Goal: Task Accomplishment & Management: Use online tool/utility

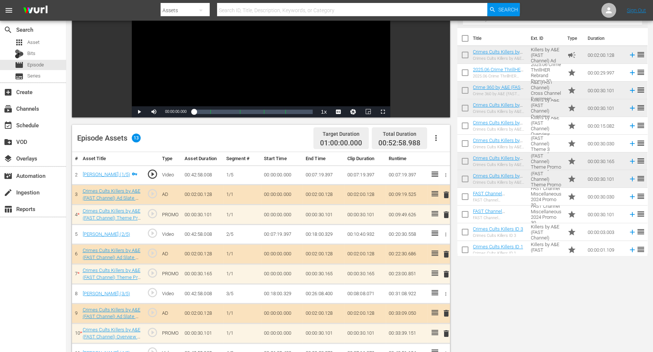
scroll to position [185, 0]
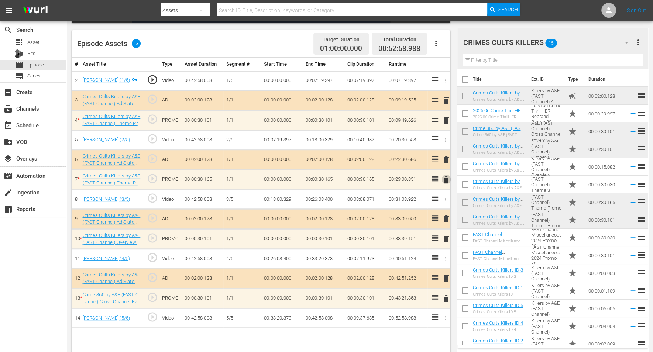
click at [448, 179] on span "delete" at bounding box center [446, 179] width 9 height 9
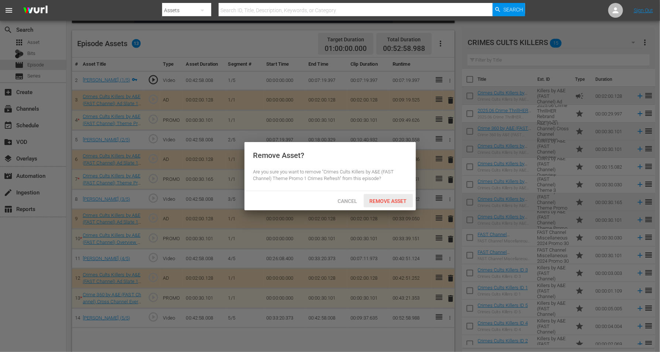
click at [378, 199] on span "Remove Asset" at bounding box center [388, 201] width 49 height 6
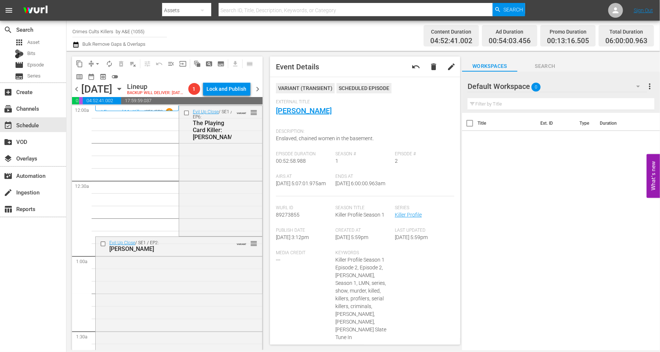
scroll to position [785, 0]
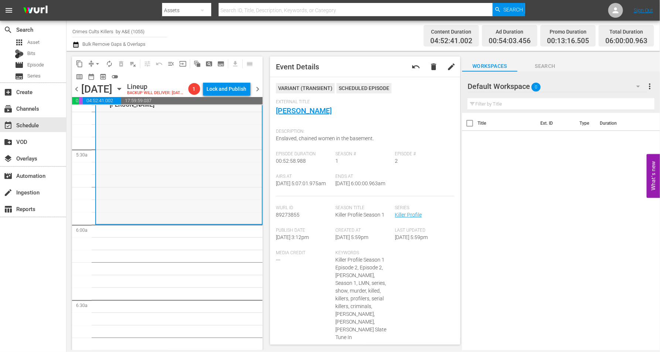
click at [134, 194] on div "Killer Profile / SE1 / EP2: Gary Heidnik VARIANT reorder" at bounding box center [179, 158] width 166 height 131
click at [95, 63] on span "arrow_drop_down" at bounding box center [97, 63] width 7 height 7
click at [97, 75] on li "Align to Midnight" at bounding box center [98, 78] width 78 height 12
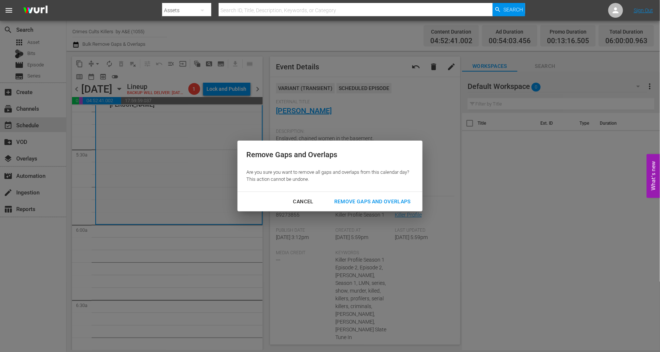
click at [387, 201] on div "Remove Gaps and Overlaps" at bounding box center [372, 201] width 88 height 9
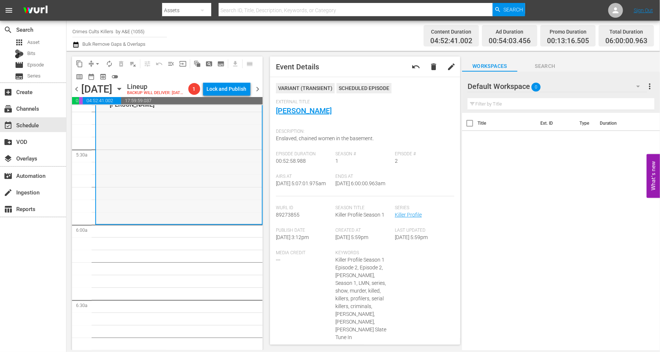
click at [147, 196] on div "Killer Profile / SE1 / EP2: Gary Heidnik VARIANT reorder" at bounding box center [179, 158] width 166 height 131
click at [97, 60] on span "arrow_drop_down" at bounding box center [97, 63] width 7 height 7
click at [95, 75] on li "Align to Midnight" at bounding box center [98, 78] width 78 height 12
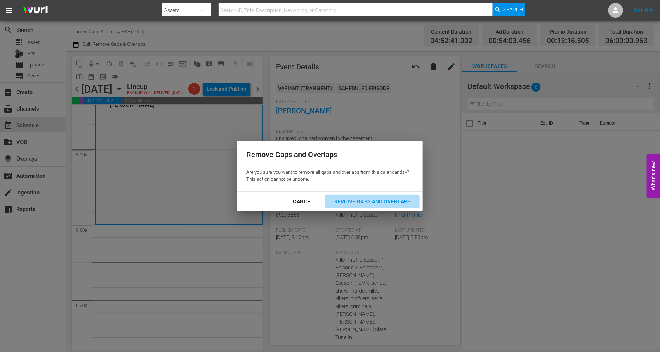
click at [371, 202] on div "Remove Gaps and Overlaps" at bounding box center [372, 201] width 88 height 9
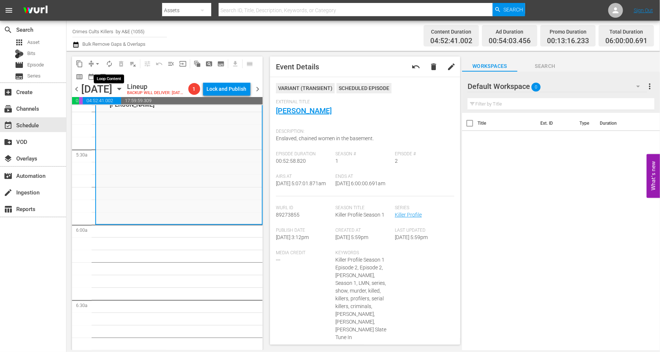
click at [109, 62] on span "autorenew_outlined" at bounding box center [109, 63] width 7 height 7
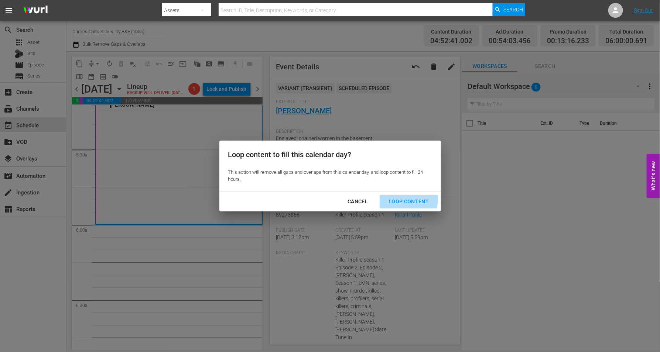
click at [404, 200] on div "Loop Content" at bounding box center [409, 201] width 52 height 9
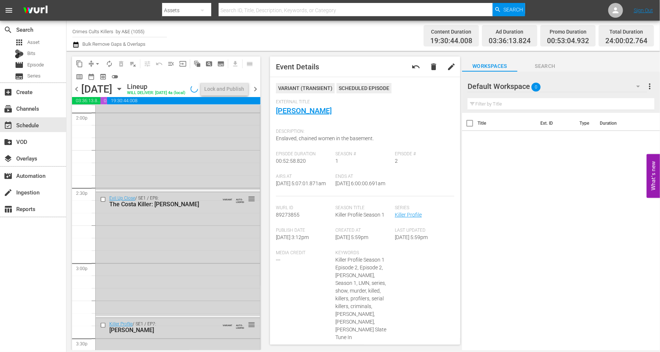
scroll to position [3384, 0]
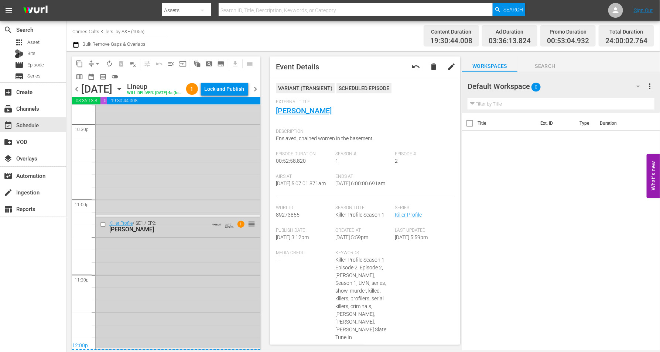
click at [165, 301] on div "Killer Profile / SE1 / EP2: Gary Heidnik VARIANT AUTO-LOOPED 1 reorder" at bounding box center [178, 283] width 164 height 131
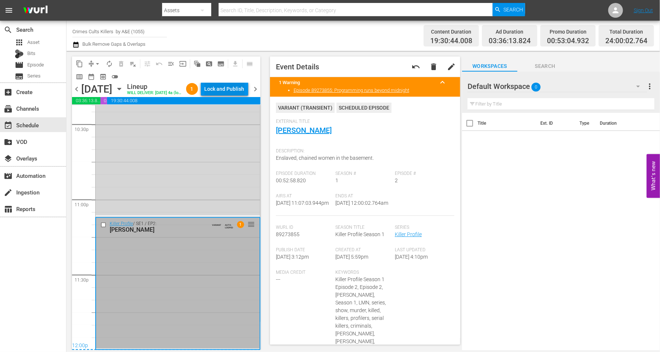
click at [234, 88] on div "Lock and Publish" at bounding box center [225, 88] width 40 height 13
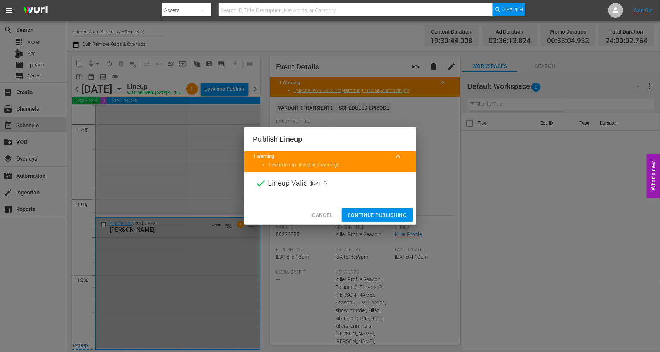
click at [381, 214] on span "Continue Publishing" at bounding box center [377, 215] width 59 height 9
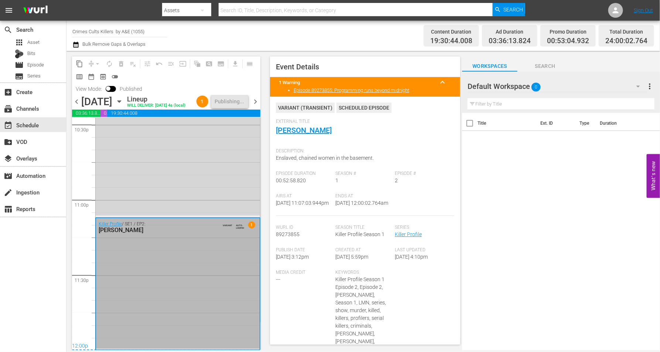
click at [123, 106] on icon "button" at bounding box center [119, 101] width 8 height 8
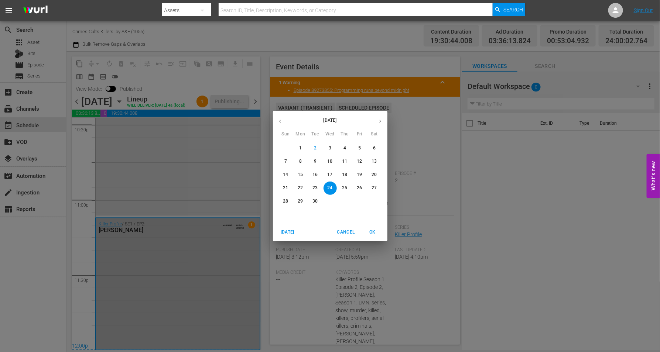
click at [345, 185] on p "25" at bounding box center [344, 188] width 5 height 6
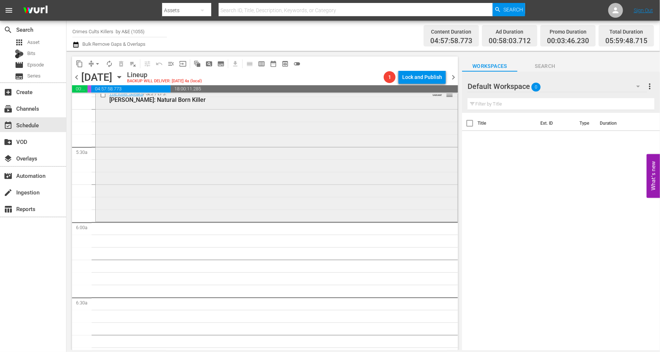
scroll to position [769, 0]
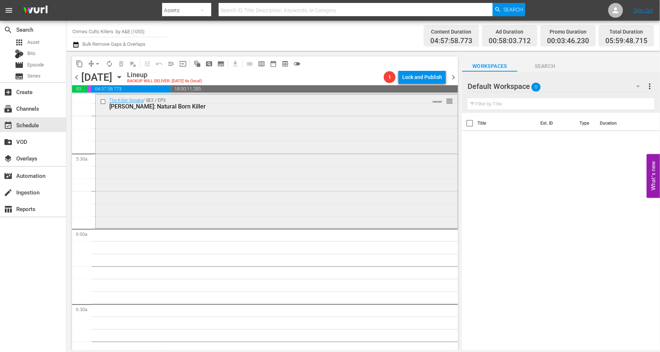
click at [279, 186] on div "The Killer Speaks / SE2 / EP3: Lawrence Tarbert: Natural Born Killer VARIANT re…" at bounding box center [277, 161] width 362 height 132
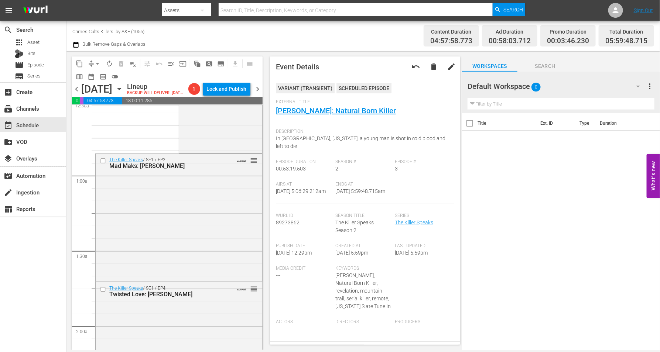
scroll to position [0, 0]
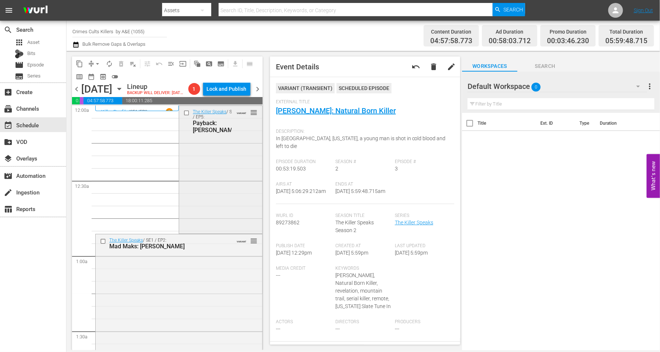
click at [212, 200] on div "The Killer Speaks / SE1 / EP5: Payback: Earl Forrest VARIANT reorder" at bounding box center [220, 169] width 83 height 126
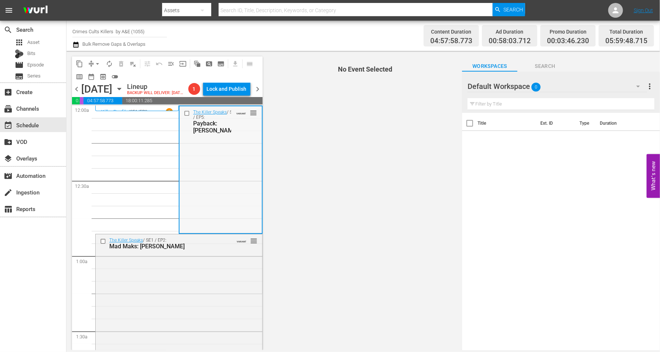
click at [206, 205] on div "The Killer Speaks / SE1 / EP5: Payback: Earl Forrest VARIANT reorder" at bounding box center [220, 169] width 82 height 126
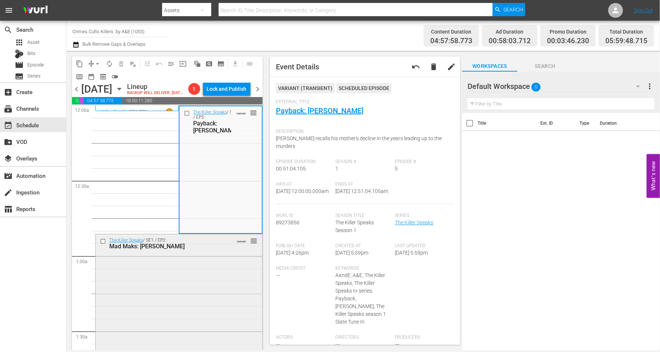
click at [214, 274] on div "The Killer Speaks / SE1 / EP2: Mad Maks: Maksim Gelman VARIANT reorder" at bounding box center [179, 298] width 167 height 126
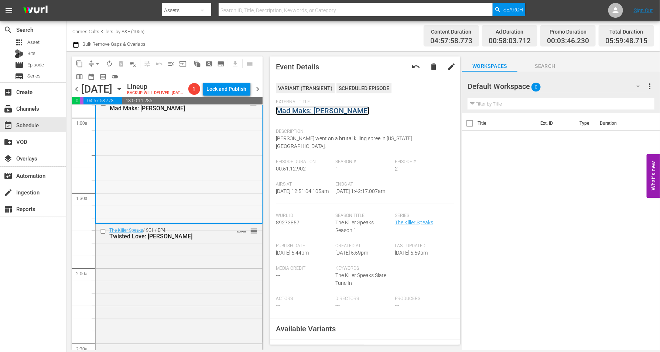
scroll to position [185, 0]
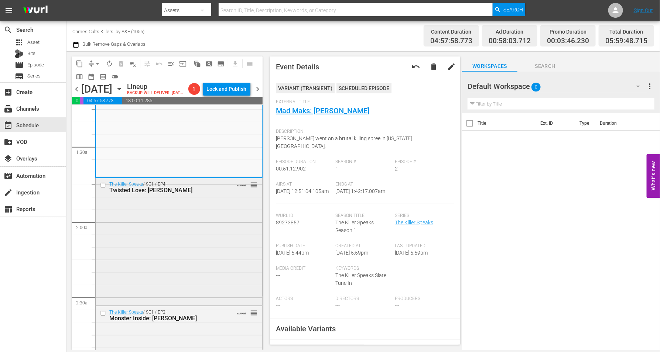
click at [177, 236] on div "The Killer Speaks / SE1 / EP4: Twisted Love: Dena Riley VARIANT reorder" at bounding box center [179, 241] width 167 height 126
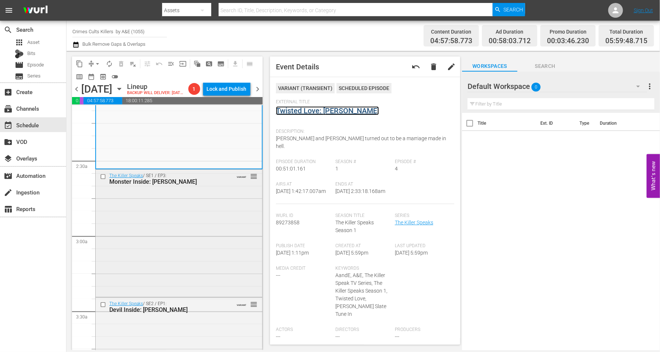
scroll to position [323, 0]
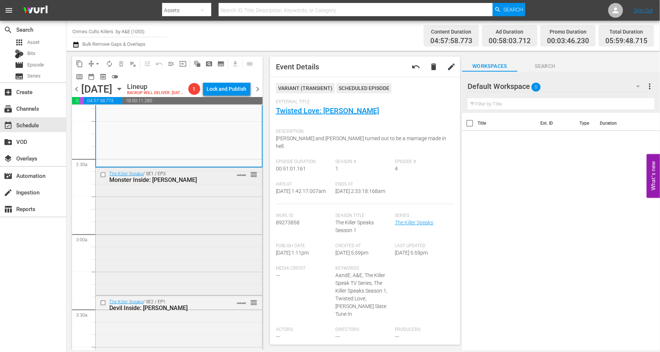
click at [140, 223] on div "The Killer Speaks / SE1 / EP3: Monster Inside: Robert Lopez VARIANT reorder" at bounding box center [179, 231] width 167 height 126
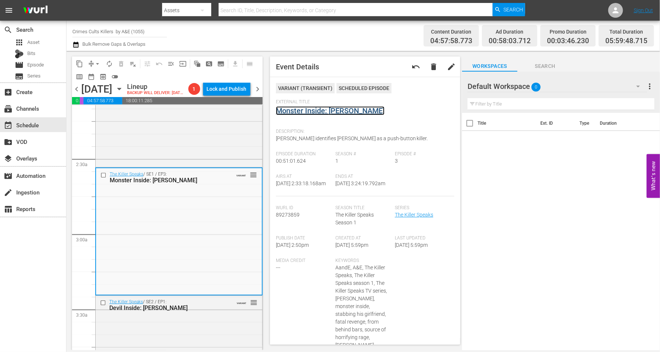
scroll to position [0, 0]
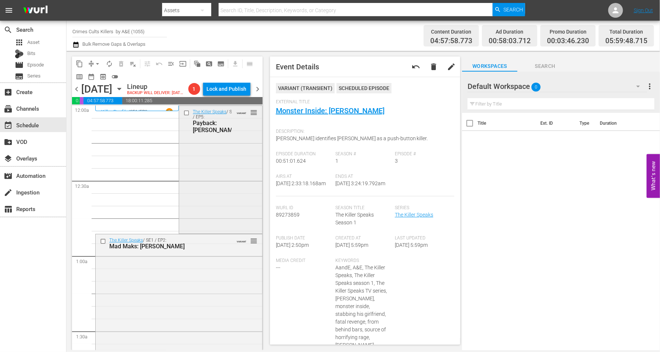
click at [218, 175] on div "The Killer Speaks / SE1 / EP5: Payback: Earl Forrest VARIANT reorder" at bounding box center [220, 169] width 83 height 126
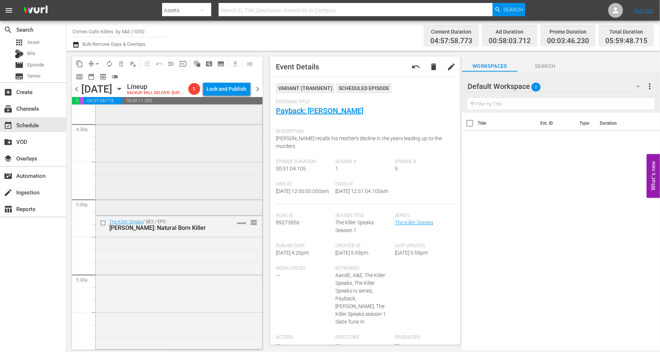
scroll to position [692, 0]
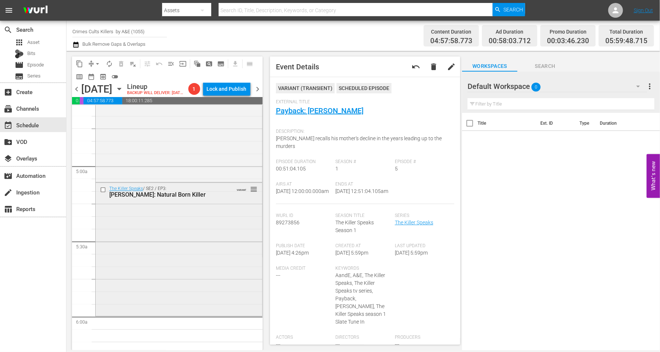
click at [173, 270] on div "The Killer Speaks / SE2 / EP3: Lawrence Tarbert: Natural Born Killer VARIANT re…" at bounding box center [179, 249] width 167 height 132
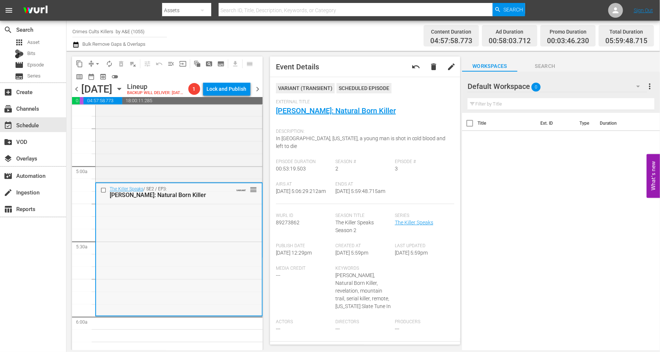
click at [150, 263] on div "The Killer Speaks / SE2 / EP3: Lawrence Tarbert: Natural Born Killer VARIANT re…" at bounding box center [179, 250] width 166 height 132
click at [95, 62] on span "arrow_drop_down" at bounding box center [97, 63] width 7 height 7
click at [91, 75] on li "Align to Midnight" at bounding box center [98, 78] width 78 height 12
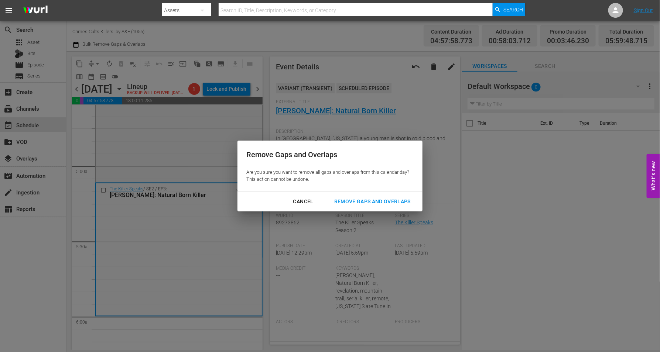
click at [359, 200] on div "Remove Gaps and Overlaps" at bounding box center [372, 201] width 88 height 9
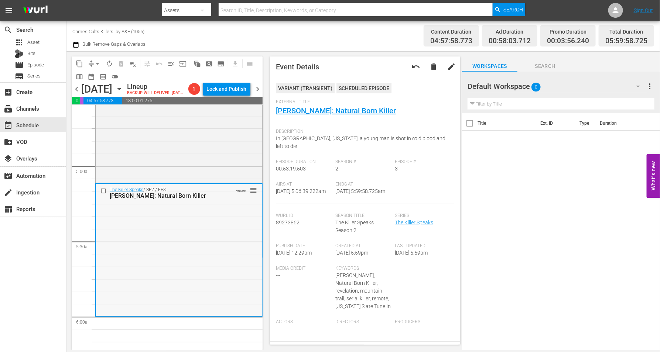
click at [168, 292] on div "The Killer Speaks / SE2 / EP3: Lawrence Tarbert: Natural Born Killer VARIANT re…" at bounding box center [179, 250] width 166 height 132
click at [98, 64] on span "arrow_drop_down" at bounding box center [97, 63] width 7 height 7
click at [94, 76] on li "Align to Midnight" at bounding box center [98, 78] width 78 height 12
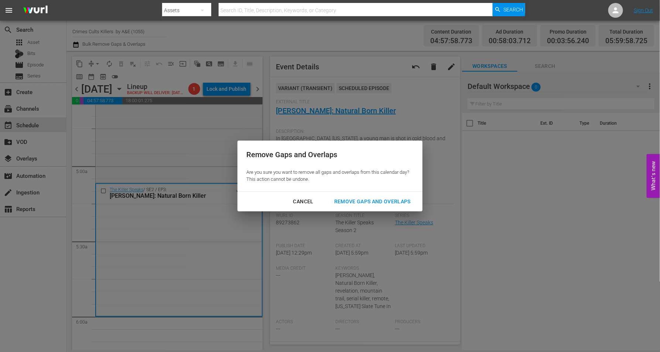
click at [345, 199] on div "Remove Gaps and Overlaps" at bounding box center [372, 201] width 88 height 9
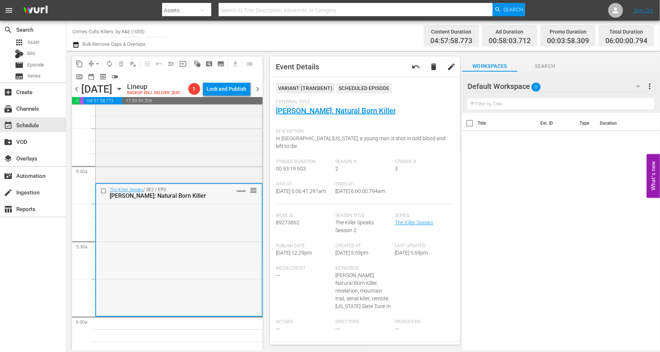
click at [146, 237] on div "The Killer Speaks / SE2 / EP3: Lawrence Tarbert: Natural Born Killer VARIANT re…" at bounding box center [179, 250] width 166 height 132
click at [94, 65] on span "arrow_drop_down" at bounding box center [97, 63] width 7 height 7
click at [95, 78] on li "Align to Midnight" at bounding box center [98, 78] width 78 height 12
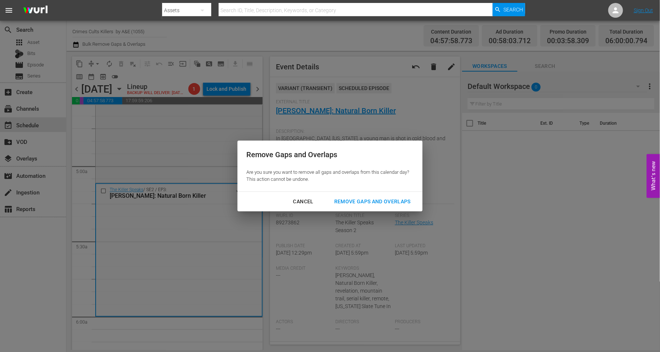
click at [366, 199] on div "Remove Gaps and Overlaps" at bounding box center [372, 201] width 88 height 9
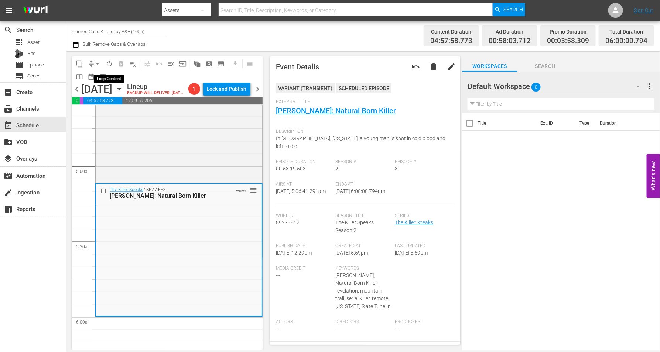
click at [111, 63] on span "autorenew_outlined" at bounding box center [109, 63] width 7 height 7
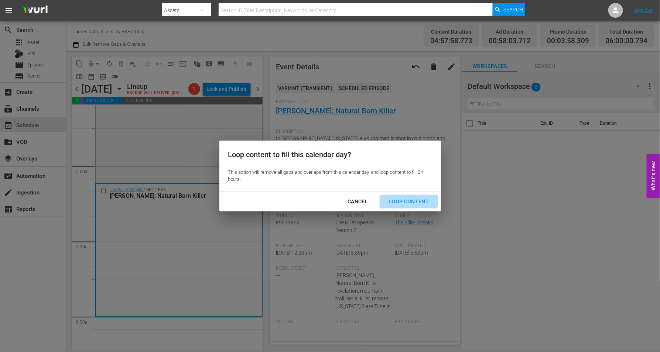
click at [403, 198] on div "Loop Content" at bounding box center [409, 201] width 52 height 9
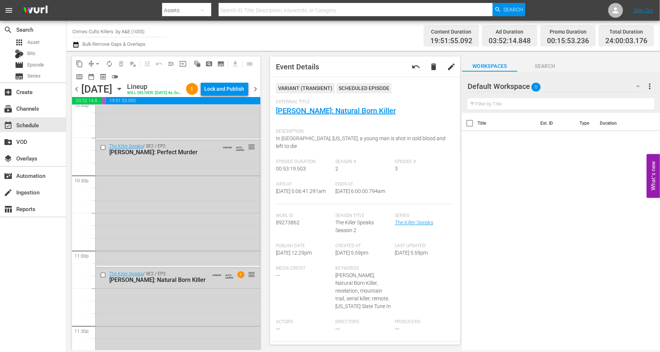
scroll to position [3384, 0]
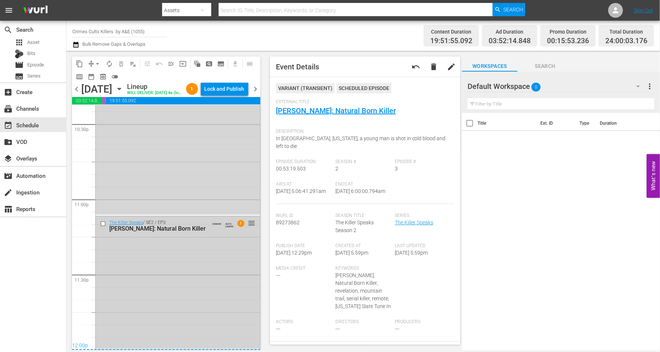
click at [207, 291] on div "The Killer Speaks / SE2 / EP3: Lawrence Tarbert: Natural Born Killer VARIANT AU…" at bounding box center [178, 283] width 164 height 132
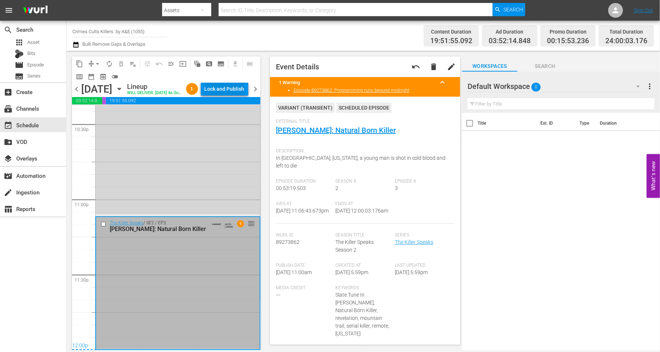
click at [231, 94] on div "Lock and Publish" at bounding box center [225, 88] width 40 height 13
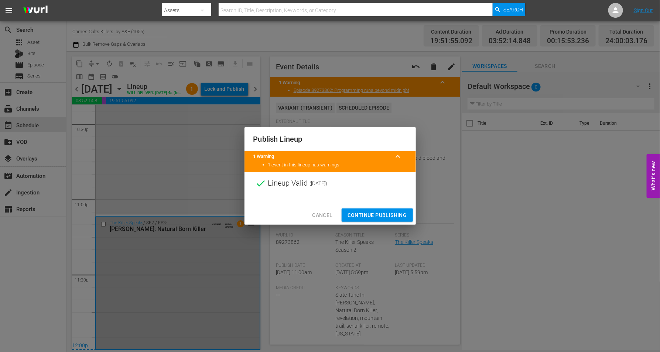
click at [359, 211] on span "Continue Publishing" at bounding box center [377, 215] width 59 height 9
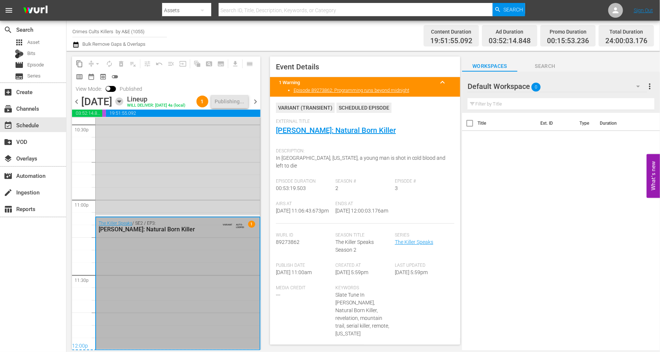
click at [123, 106] on icon "button" at bounding box center [119, 101] width 8 height 8
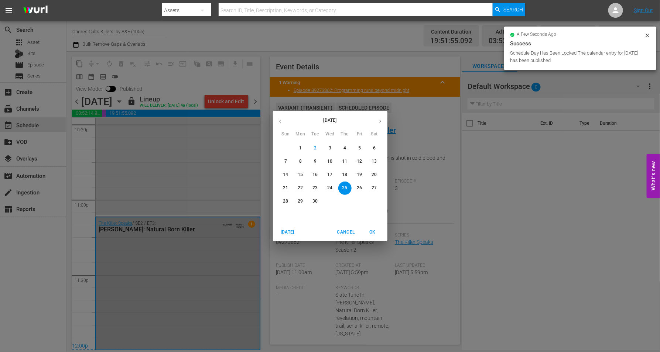
click at [360, 186] on p "26" at bounding box center [359, 188] width 5 height 6
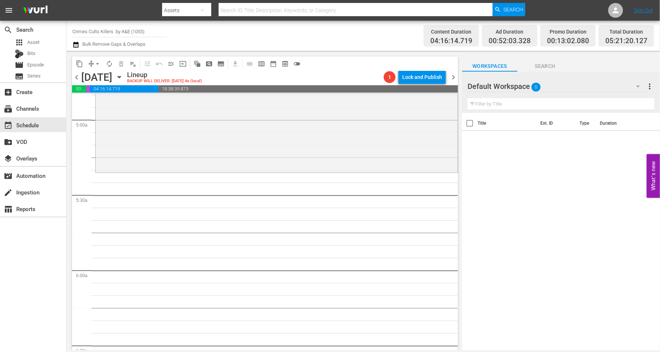
scroll to position [717, 0]
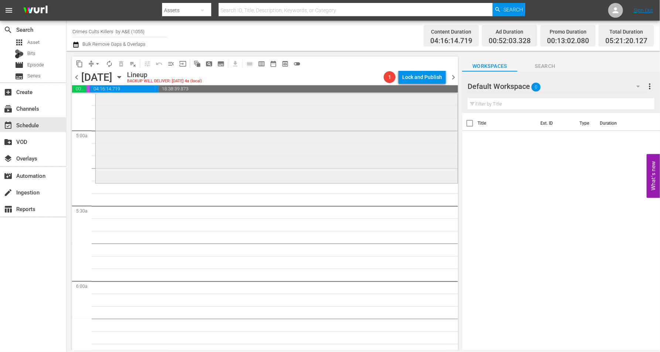
click at [239, 160] on div "Warren Jeffs: Prophet of Evil / SE1 / EP2: Warren Jeffs: Prophet of Evil VARIAN…" at bounding box center [277, 47] width 362 height 270
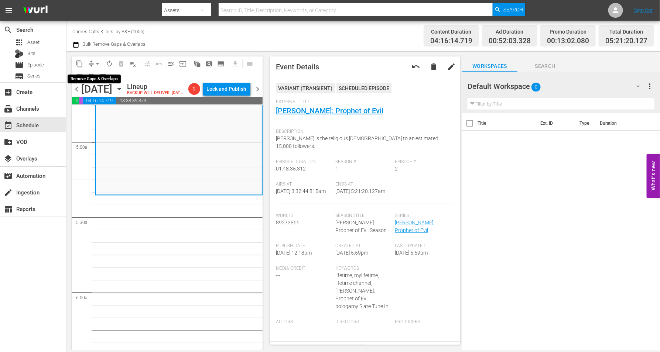
click at [97, 62] on span "arrow_drop_down" at bounding box center [97, 63] width 7 height 7
click at [90, 76] on li "Align to Midnight" at bounding box center [98, 78] width 78 height 12
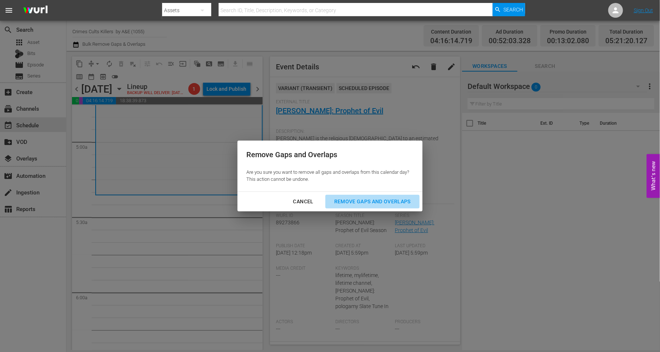
click at [368, 200] on div "Remove Gaps and Overlaps" at bounding box center [372, 201] width 88 height 9
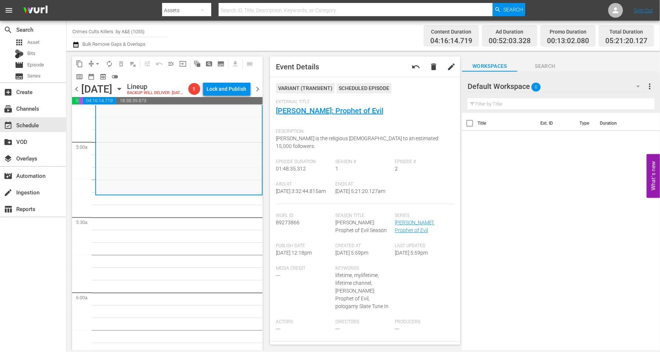
click at [123, 93] on icon "button" at bounding box center [119, 89] width 8 height 8
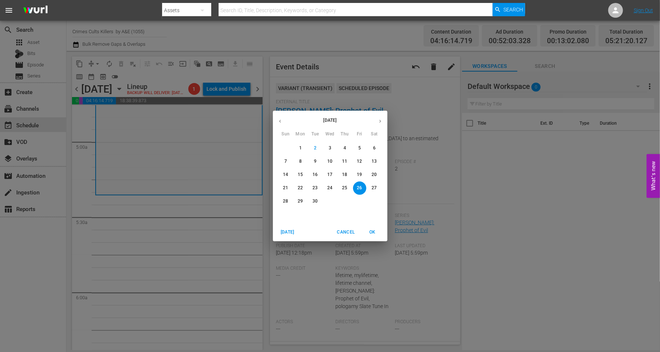
click at [377, 187] on p "27" at bounding box center [374, 188] width 5 height 6
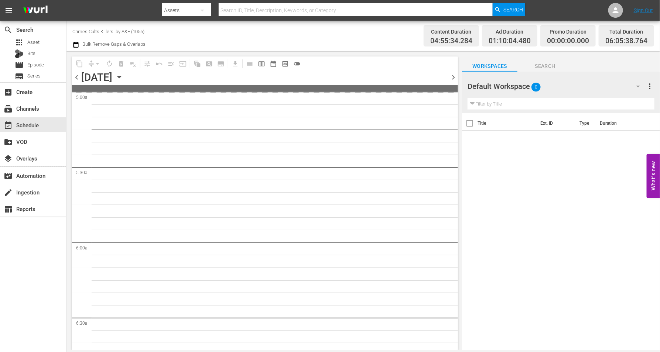
scroll to position [717, 0]
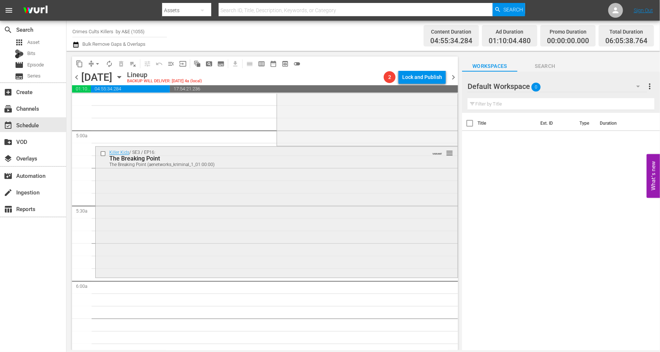
click at [242, 233] on div "Killer Kids / SE3 / EP16: The Breaking Point The Breaking Point (aenetworks_kri…" at bounding box center [277, 211] width 362 height 129
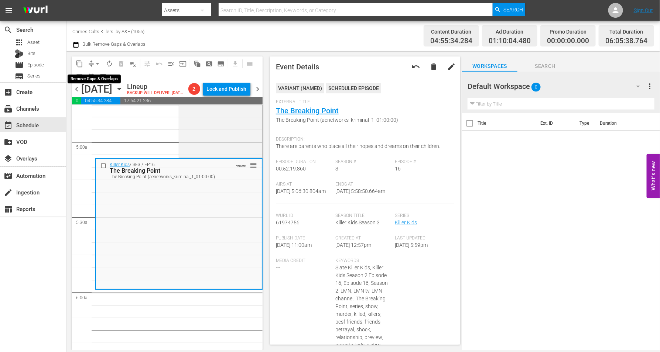
click at [98, 64] on span "arrow_drop_down" at bounding box center [97, 63] width 7 height 7
click at [95, 81] on li "Align to Midnight" at bounding box center [97, 78] width 61 height 12
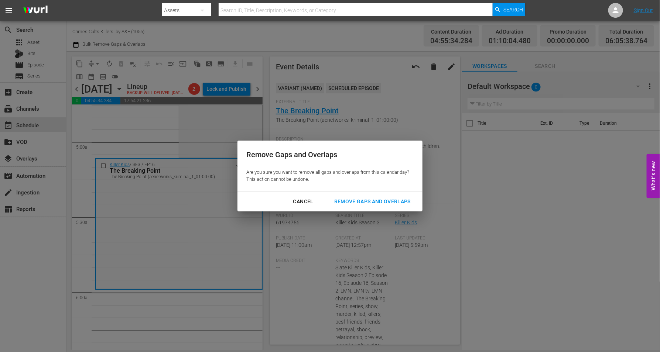
click at [370, 203] on div "Remove Gaps and Overlaps" at bounding box center [372, 201] width 88 height 9
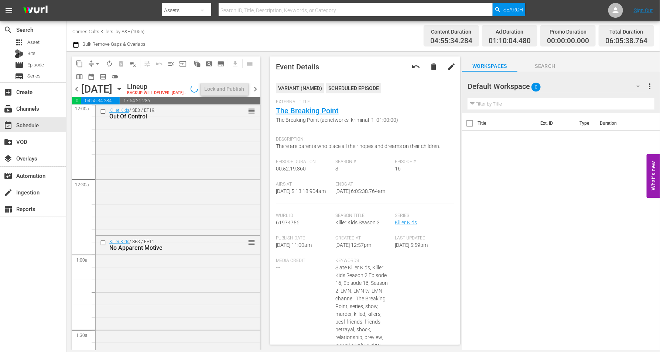
scroll to position [0, 0]
click at [182, 152] on div "Killer Kids / SE3 / EP19: Out Of Control reorder" at bounding box center [179, 170] width 167 height 129
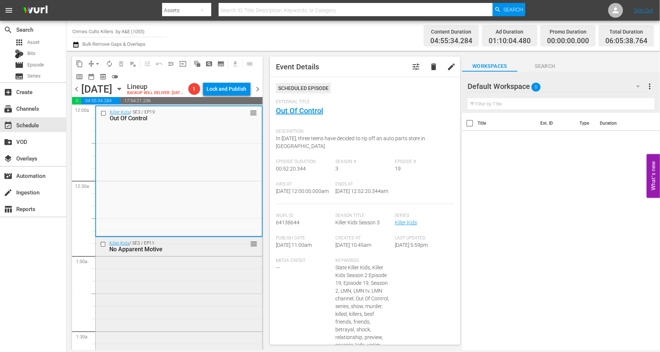
click at [199, 291] on div "Killer Kids / SE3 / EP11: No Apparent Motive reorder" at bounding box center [179, 301] width 167 height 129
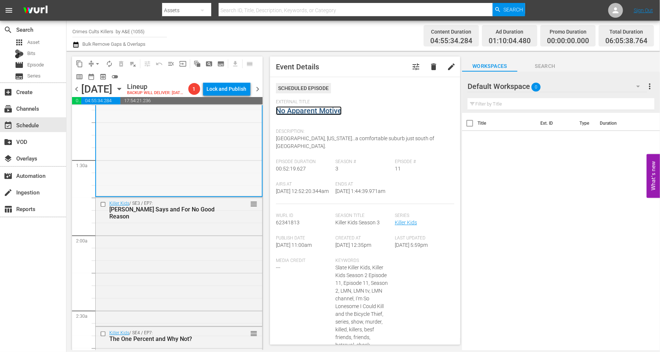
scroll to position [231, 0]
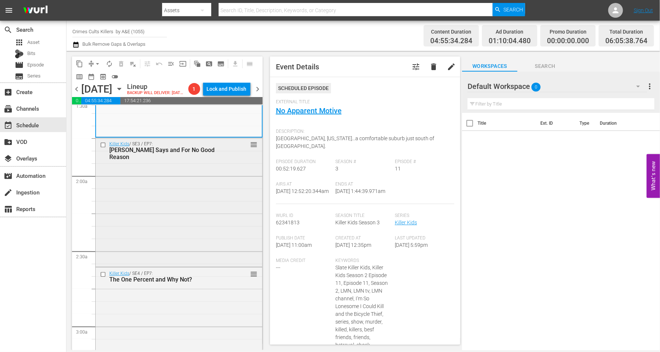
click at [187, 203] on div "Killer Kids / SE3 / EP7: Simon Says and For No Good Reason reorder" at bounding box center [179, 201] width 167 height 127
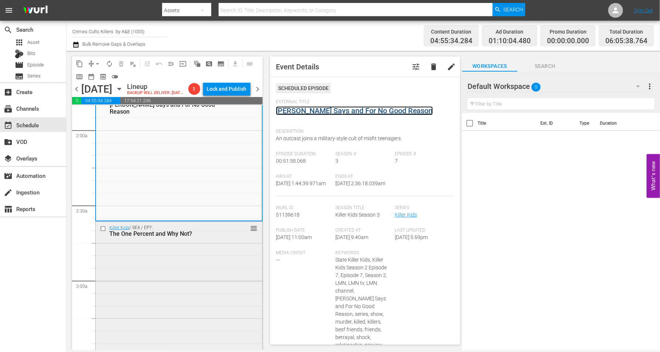
scroll to position [323, 0]
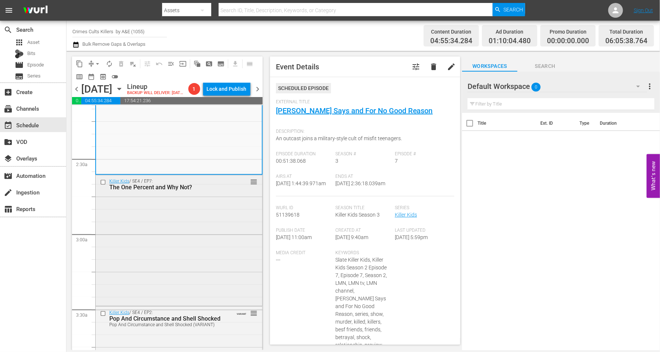
click at [199, 239] on div "Killer Kids / SE4 / EP7: The One Percent and Why Not? reorder" at bounding box center [179, 239] width 167 height 129
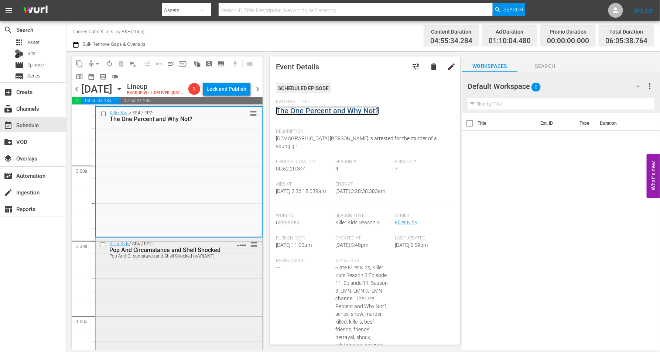
scroll to position [462, 0]
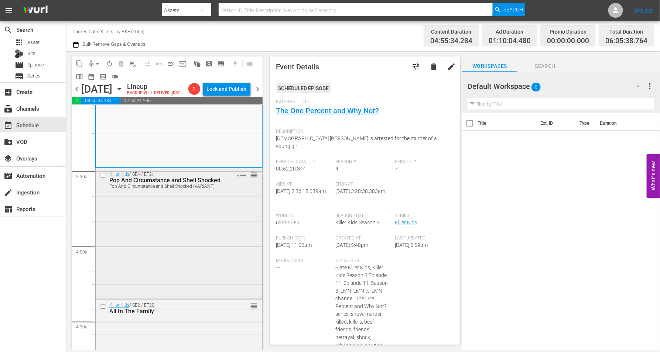
click at [185, 248] on div "Killer Kids / SE4 / EP2: Pop And Circumstance and Shell Shocked Pop And Circums…" at bounding box center [179, 232] width 167 height 129
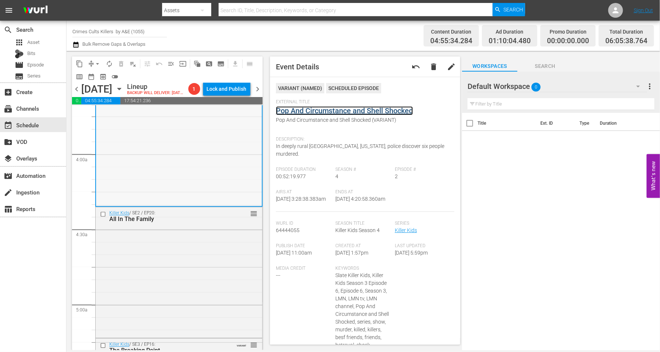
scroll to position [646, 0]
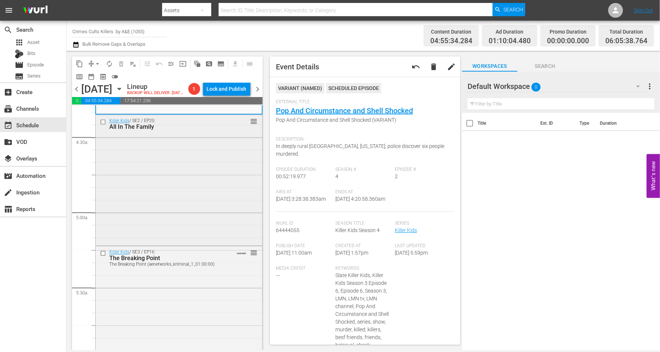
click at [180, 201] on div "Killer Kids / SE2 / EP20: All In The Family reorder" at bounding box center [179, 179] width 167 height 129
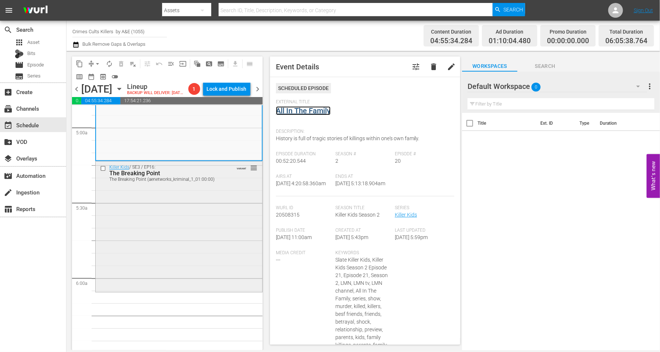
scroll to position [739, 0]
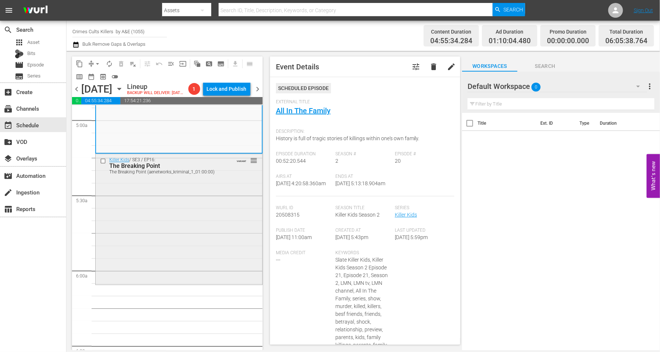
click at [185, 236] on div "Killer Kids / SE3 / EP16: The Breaking Point The Breaking Point (aenetworks_kri…" at bounding box center [179, 218] width 167 height 129
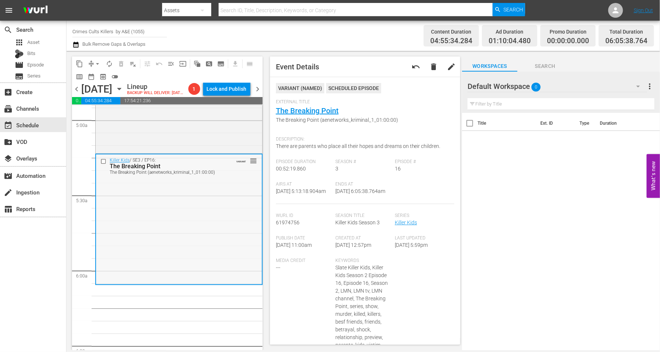
click at [219, 234] on div "Killer Kids / SE3 / EP16: The Breaking Point The Breaking Point (aenetworks_kri…" at bounding box center [179, 219] width 166 height 129
click at [179, 236] on div "Killer Kids / SE3 / EP16: The Breaking Point The Breaking Point (aenetworks_kri…" at bounding box center [179, 219] width 166 height 129
click at [96, 60] on span "arrow_drop_down" at bounding box center [97, 63] width 7 height 7
click at [95, 76] on li "Align to Midnight" at bounding box center [97, 78] width 61 height 12
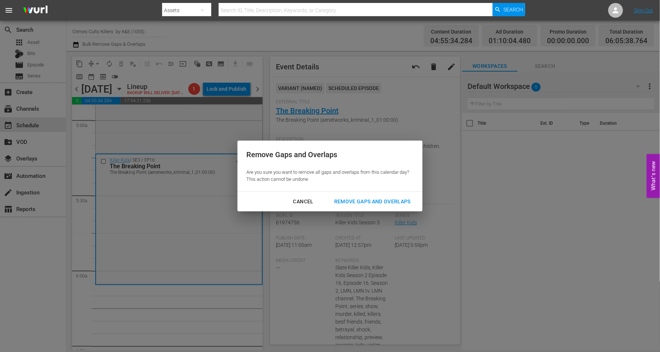
click at [382, 202] on div "Remove Gaps and Overlaps" at bounding box center [372, 201] width 88 height 9
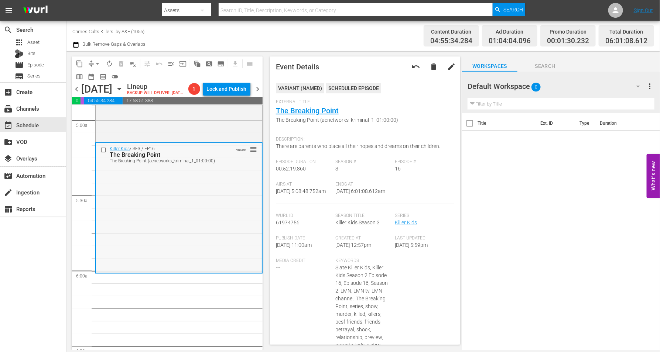
click at [215, 249] on div "Killer Kids / SE3 / EP16: The Breaking Point The Breaking Point (aenetworks_kri…" at bounding box center [179, 207] width 166 height 129
click at [177, 229] on div "Killer Kids / SE3 / EP16: The Breaking Point The Breaking Point (aenetworks_kri…" at bounding box center [179, 207] width 166 height 129
click at [98, 62] on span "arrow_drop_down" at bounding box center [97, 63] width 7 height 7
click at [97, 77] on li "Align to Midnight" at bounding box center [97, 78] width 61 height 12
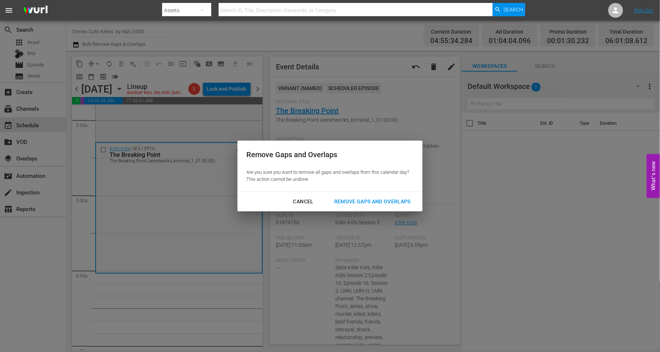
click at [388, 197] on div "Remove Gaps and Overlaps" at bounding box center [372, 201] width 88 height 9
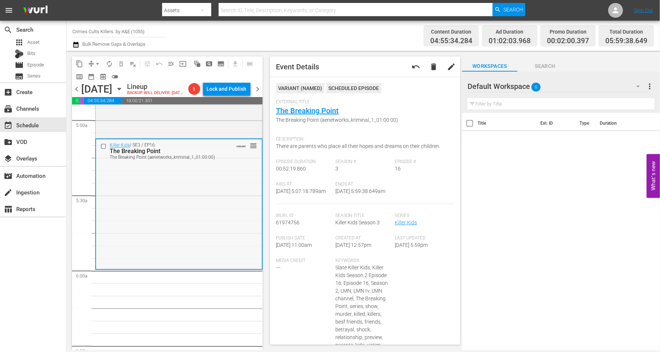
click at [158, 208] on div "Killer Kids / SE3 / EP16: The Breaking Point The Breaking Point (aenetworks_kri…" at bounding box center [179, 204] width 166 height 129
click at [98, 65] on span "arrow_drop_down" at bounding box center [97, 63] width 7 height 7
click at [94, 76] on li "Align to Midnight" at bounding box center [97, 78] width 61 height 12
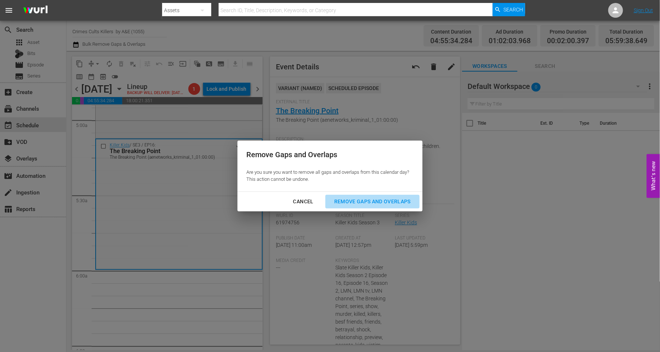
click at [353, 199] on div "Remove Gaps and Overlaps" at bounding box center [372, 201] width 88 height 9
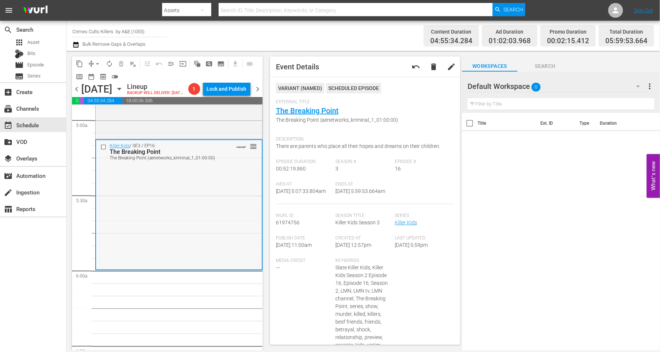
click at [162, 198] on div "Killer Kids / SE3 / EP16: The Breaking Point The Breaking Point (aenetworks_kri…" at bounding box center [179, 204] width 166 height 129
click at [98, 64] on span "arrow_drop_down" at bounding box center [97, 63] width 7 height 7
click at [98, 74] on li "Align to Midnight" at bounding box center [97, 78] width 61 height 12
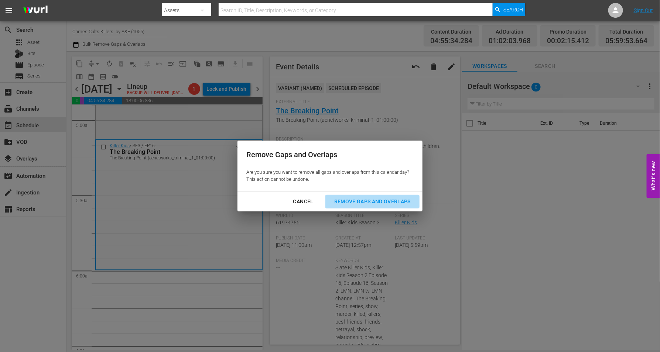
click at [352, 197] on button "Remove Gaps and Overlaps" at bounding box center [372, 202] width 94 height 14
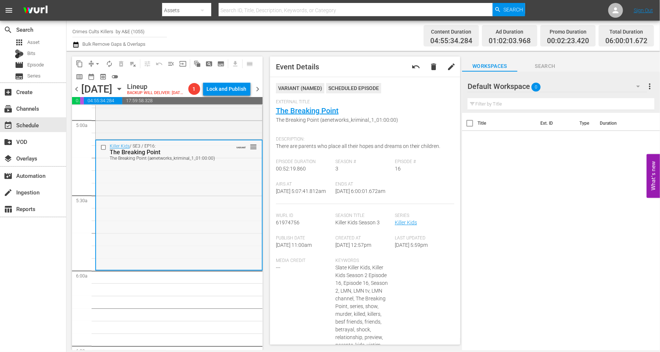
click at [202, 243] on div "Killer Kids / SE3 / EP16: The Breaking Point The Breaking Point (aenetworks_kri…" at bounding box center [179, 205] width 166 height 129
click at [96, 61] on span "arrow_drop_down" at bounding box center [97, 63] width 7 height 7
click at [100, 75] on li "Align to Midnight" at bounding box center [97, 78] width 61 height 12
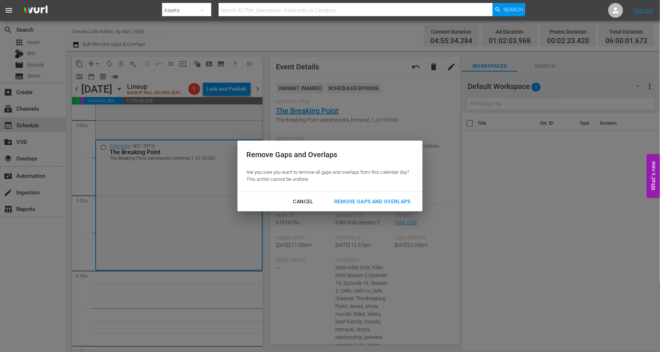
click at [390, 199] on div "Remove Gaps and Overlaps" at bounding box center [372, 201] width 88 height 9
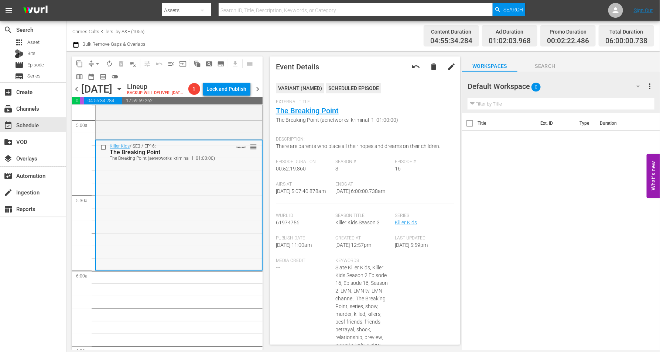
click at [179, 236] on div "Killer Kids / SE3 / EP16: The Breaking Point The Breaking Point (aenetworks_kri…" at bounding box center [179, 205] width 166 height 129
click at [178, 240] on div "Killer Kids / SE3 / EP16: The Breaking Point The Breaking Point (aenetworks_kri…" at bounding box center [179, 205] width 166 height 129
click at [110, 62] on span "autorenew_outlined" at bounding box center [109, 63] width 7 height 7
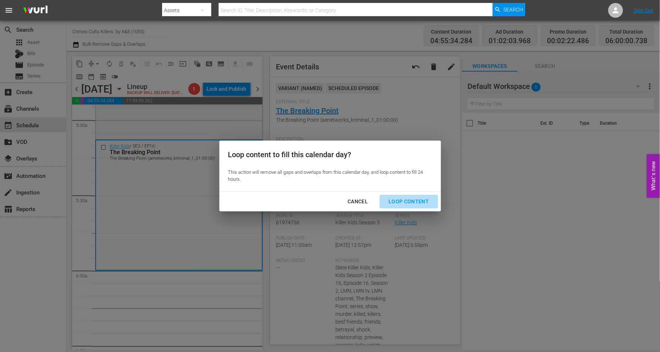
click at [413, 198] on div "Loop Content" at bounding box center [409, 201] width 52 height 9
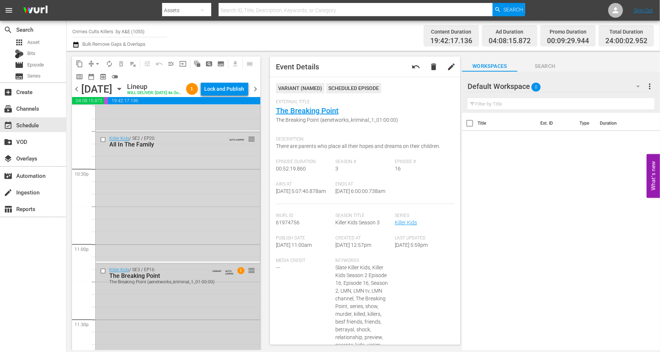
scroll to position [3384, 0]
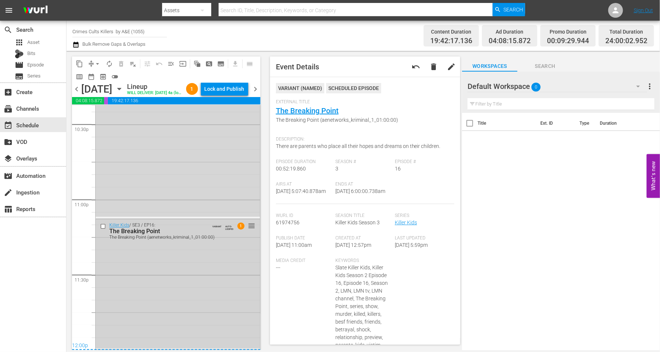
click at [193, 258] on div "Killer Kids / SE3 / EP16: The Breaking Point The Breaking Point (aenetworks_kri…" at bounding box center [178, 284] width 164 height 129
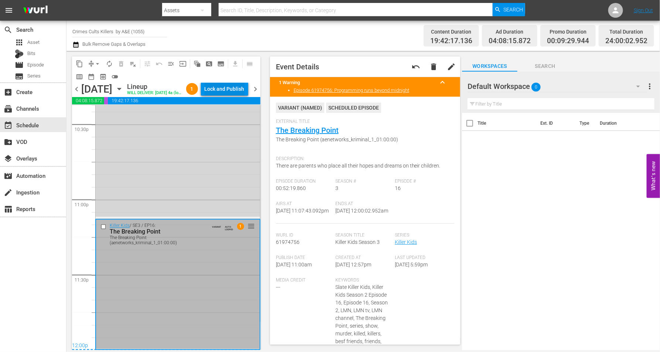
click at [227, 89] on div "Lock and Publish" at bounding box center [225, 88] width 40 height 13
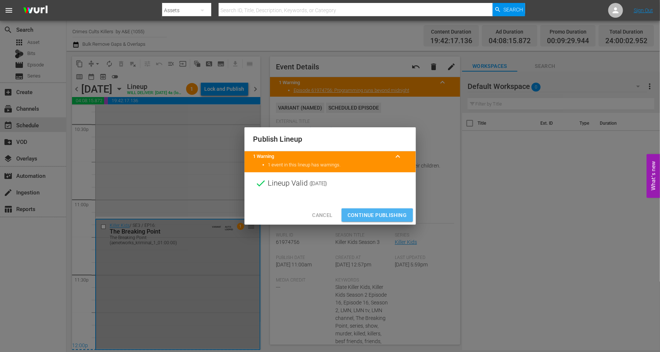
click at [366, 217] on span "Continue Publishing" at bounding box center [377, 215] width 59 height 9
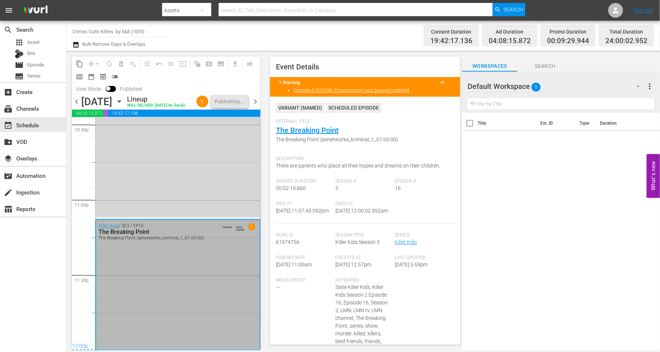
click at [125, 102] on div "Saturday, September 27th September 27th" at bounding box center [103, 102] width 44 height 12
click at [123, 106] on icon "button" at bounding box center [119, 101] width 8 height 8
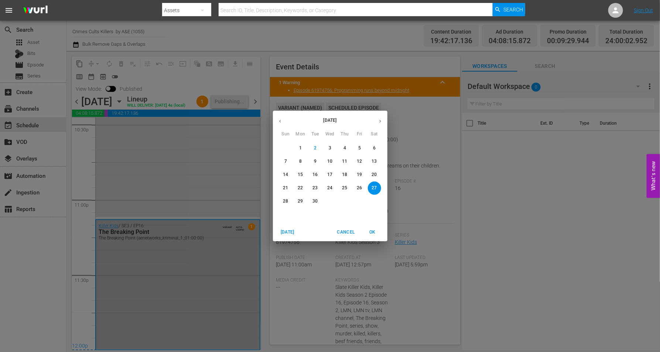
click at [283, 201] on p "28" at bounding box center [285, 201] width 5 height 6
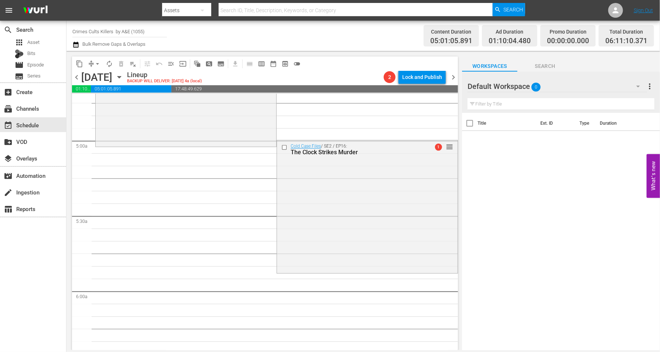
scroll to position [619, 0]
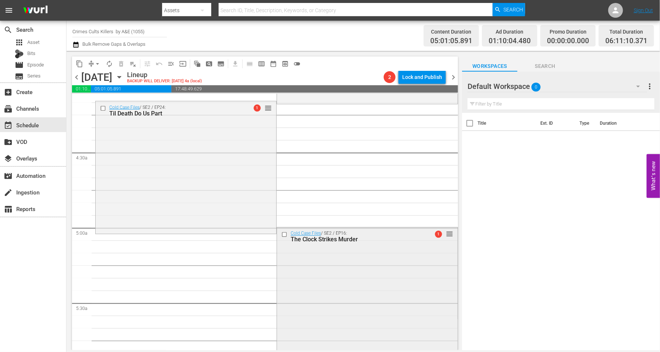
click at [321, 285] on div "Cold Case Files / SE2 / EP16: The Clock Strikes Murder 1 reorder" at bounding box center [367, 293] width 181 height 131
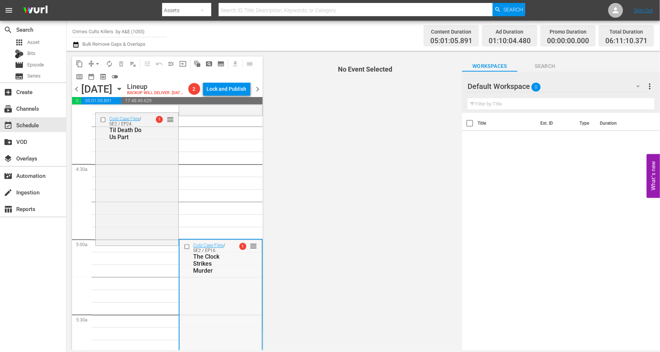
scroll to position [712, 0]
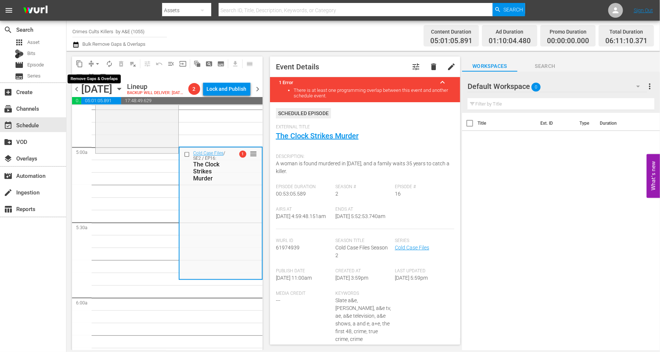
click at [96, 61] on span "arrow_drop_down" at bounding box center [97, 63] width 7 height 7
click at [89, 77] on li "Align to Midnight" at bounding box center [98, 78] width 78 height 12
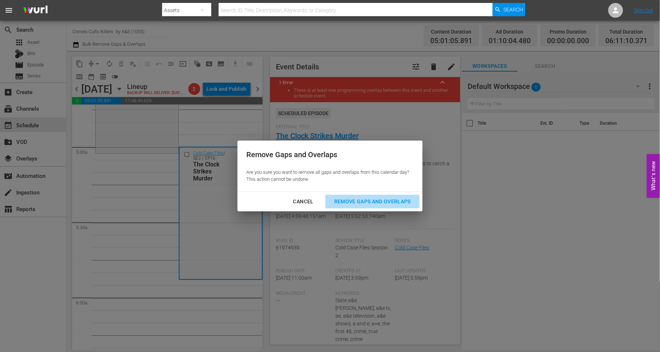
click at [357, 199] on div "Remove Gaps and Overlaps" at bounding box center [372, 201] width 88 height 9
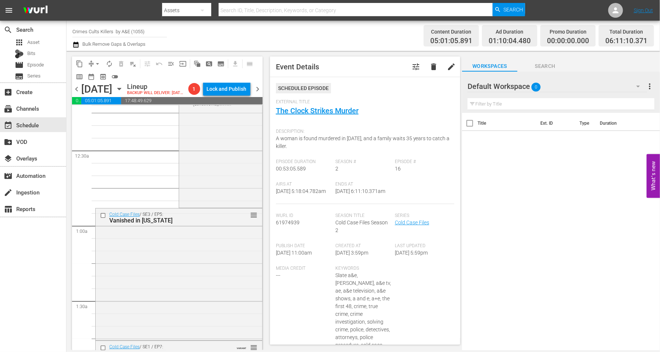
scroll to position [0, 0]
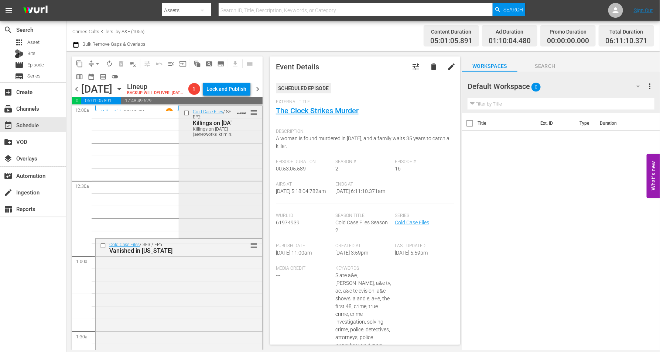
click at [199, 181] on div "Cold Case Files / SE1 / EP2: Killings on Christmas Eve Killings on Christmas Ev…" at bounding box center [220, 171] width 83 height 130
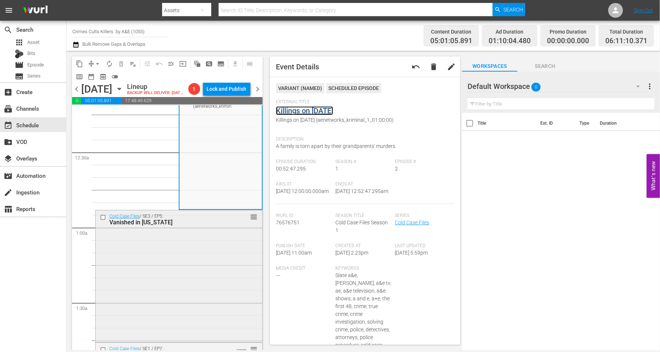
scroll to position [46, 0]
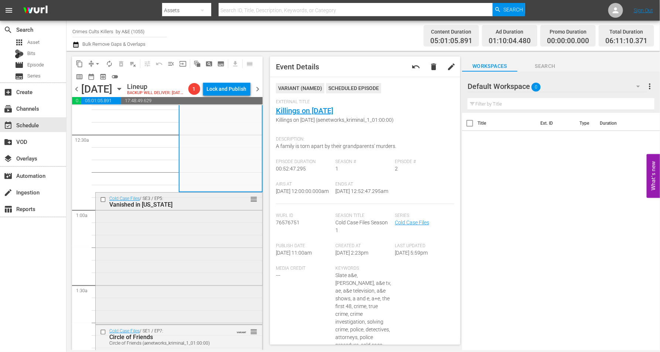
click at [189, 227] on div "Cold Case Files / SE3 / EP5: Vanished in Virginia reorder" at bounding box center [179, 258] width 167 height 131
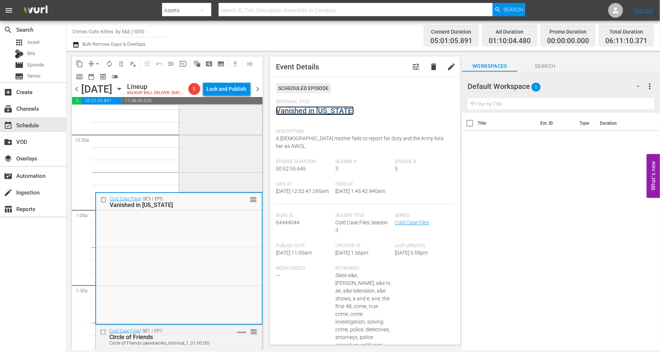
scroll to position [185, 0]
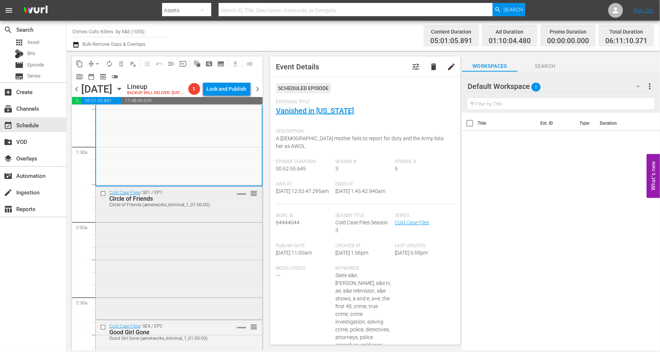
click at [177, 238] on div "Cold Case Files / SE1 / EP7: Circle of Friends Circle of Friends (aenetworks_kr…" at bounding box center [179, 252] width 167 height 131
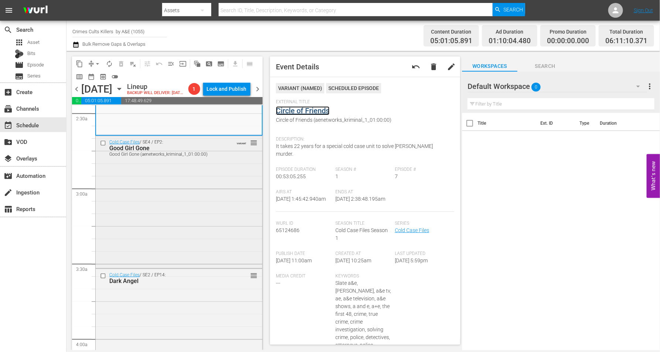
scroll to position [369, 0]
click at [190, 207] on div "Cold Case Files / SE4 / EP2: Good Girl Gone Good Girl Gone (aenetworks_kriminal…" at bounding box center [179, 201] width 167 height 131
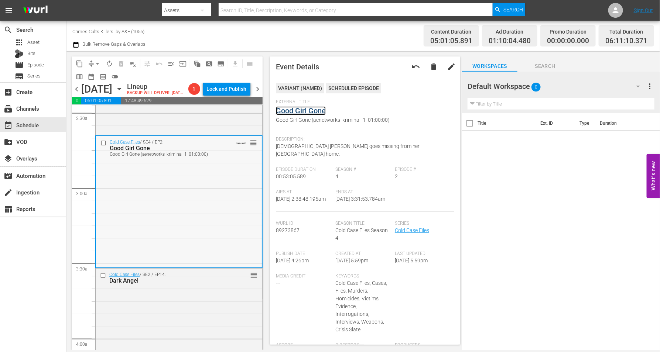
scroll to position [462, 0]
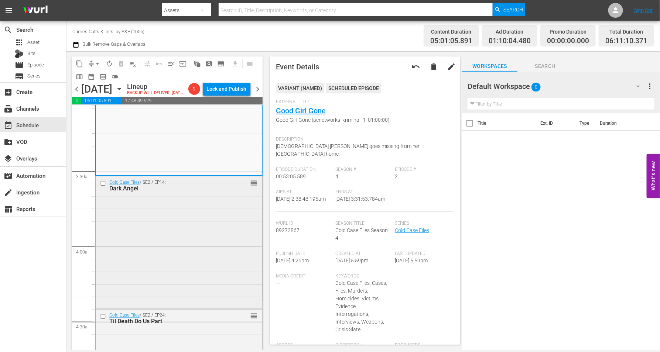
click at [194, 220] on div "Cold Case Files / SE2 / EP14: Dark Angel reorder" at bounding box center [179, 242] width 167 height 131
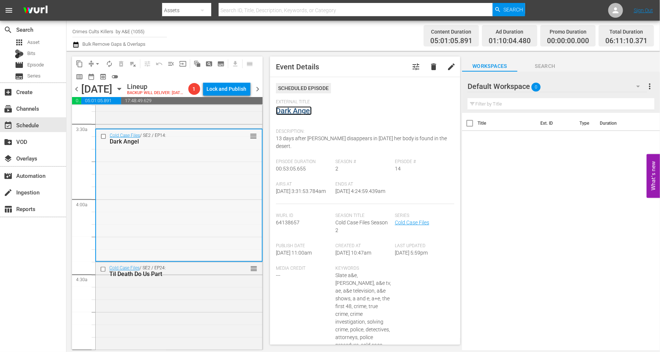
scroll to position [600, 0]
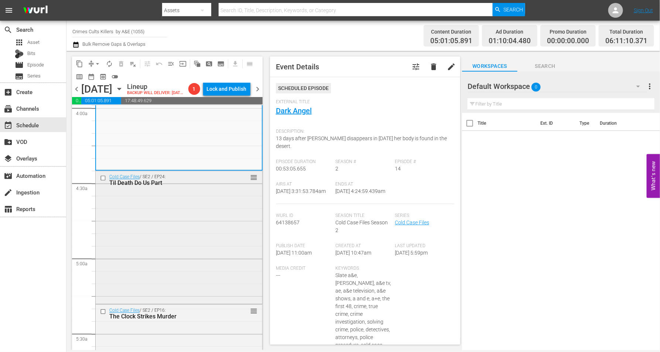
click at [190, 237] on div "Cold Case Files / SE2 / EP24: Til Death Do Us Part reorder" at bounding box center [179, 236] width 167 height 131
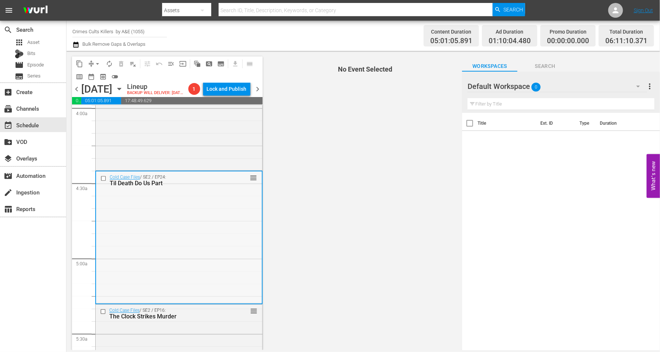
click at [213, 237] on div "Cold Case Files / SE2 / EP24: Til Death Do Us Part reorder" at bounding box center [179, 237] width 166 height 131
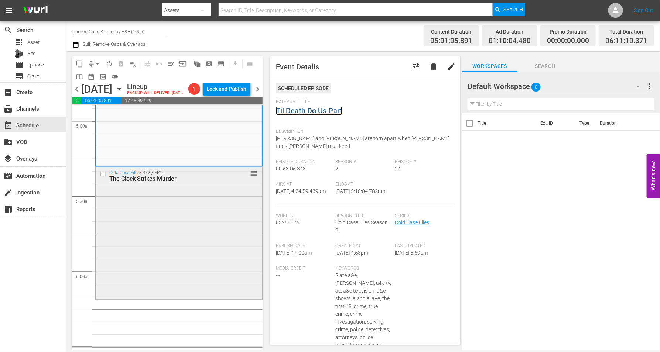
scroll to position [739, 0]
click at [170, 247] on div "Cold Case Files / SE2 / EP16: The Clock Strikes Murder reorder" at bounding box center [179, 232] width 167 height 131
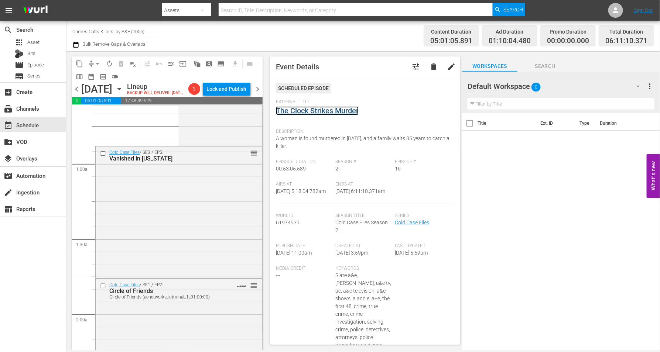
scroll to position [0, 0]
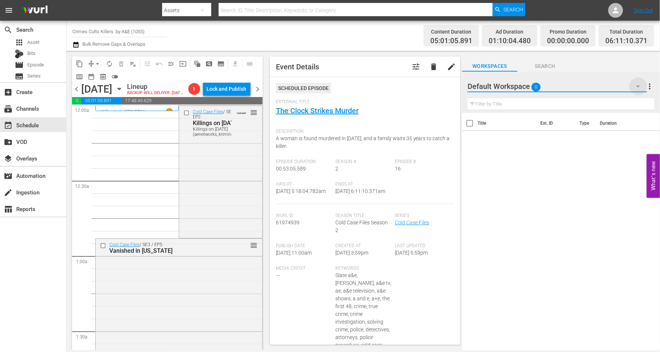
click at [639, 86] on icon "button" at bounding box center [638, 87] width 4 height 2
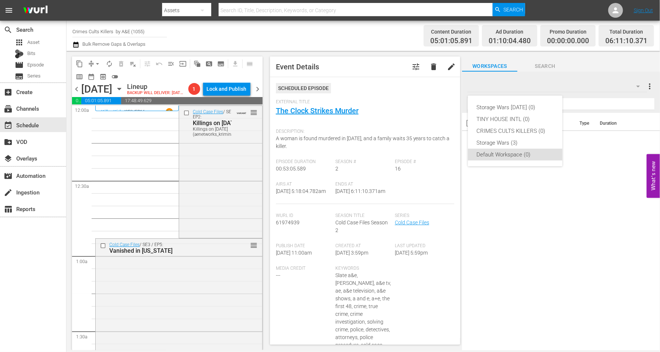
click at [154, 301] on div "Storage Wars Wed Aug 20 (0) TINY HOUSE INTL (0) CRIMES CULTS KILLERS (0) Storag…" at bounding box center [330, 176] width 660 height 352
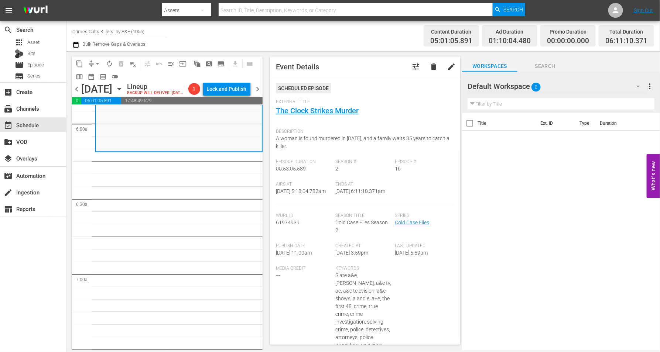
scroll to position [877, 0]
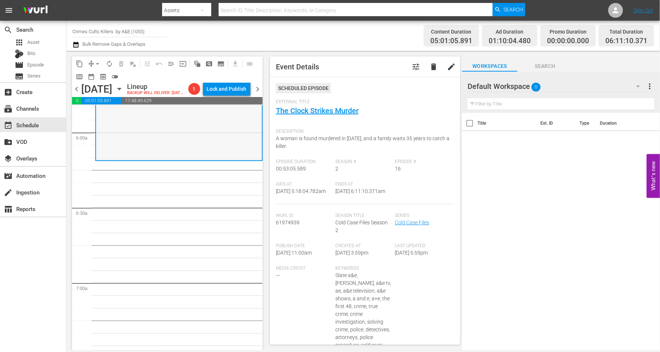
click at [160, 140] on div "Cold Case Files / SE2 / EP16: The Clock Strikes Murder reorder" at bounding box center [179, 93] width 166 height 131
click at [96, 63] on span "arrow_drop_down" at bounding box center [97, 63] width 7 height 7
click at [101, 78] on li "Align to Midnight" at bounding box center [98, 78] width 78 height 12
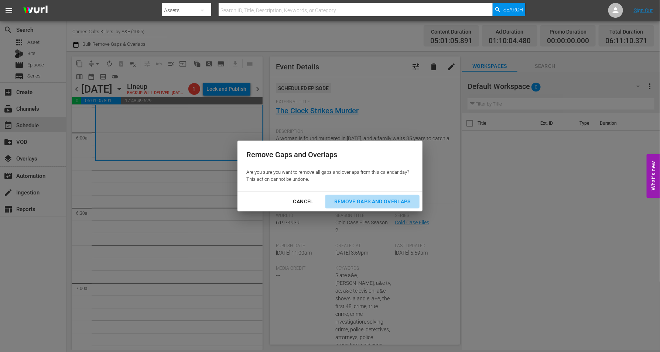
drag, startPoint x: 378, startPoint y: 198, endPoint x: 391, endPoint y: 202, distance: 13.7
click at [379, 199] on div "Remove Gaps and Overlaps" at bounding box center [372, 201] width 88 height 9
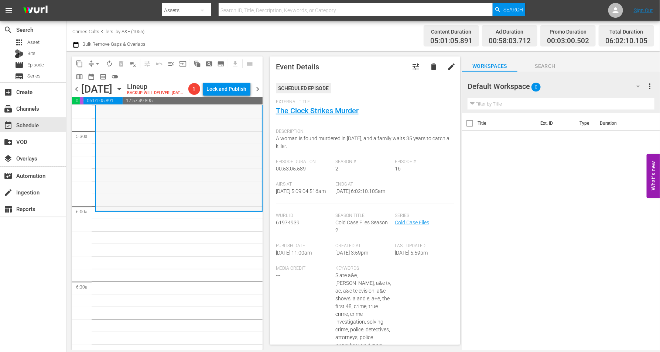
scroll to position [751, 0]
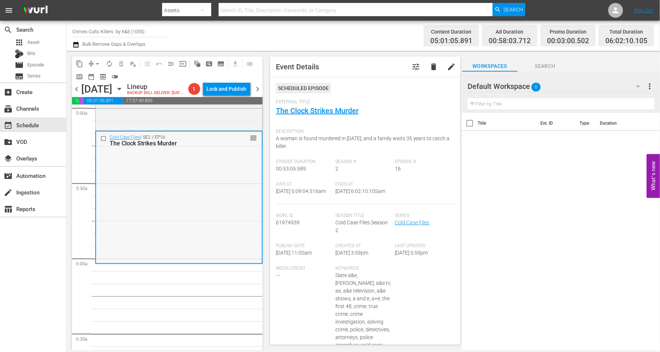
click at [156, 203] on div "Cold Case Files / SE2 / EP16: The Clock Strikes Murder reorder" at bounding box center [179, 197] width 166 height 131
click at [95, 63] on span "arrow_drop_down" at bounding box center [97, 63] width 7 height 7
click at [95, 76] on li "Align to Midnight" at bounding box center [98, 78] width 78 height 12
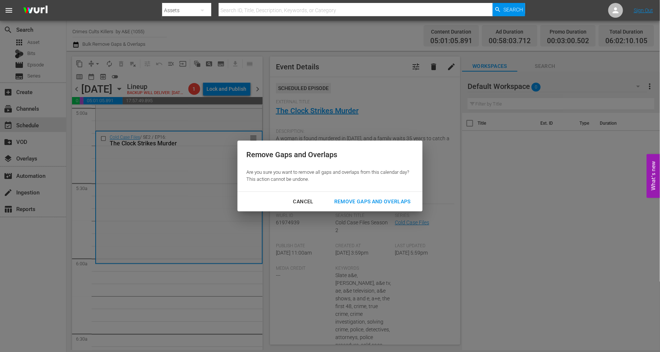
click at [388, 202] on div "Remove Gaps and Overlaps" at bounding box center [372, 201] width 88 height 9
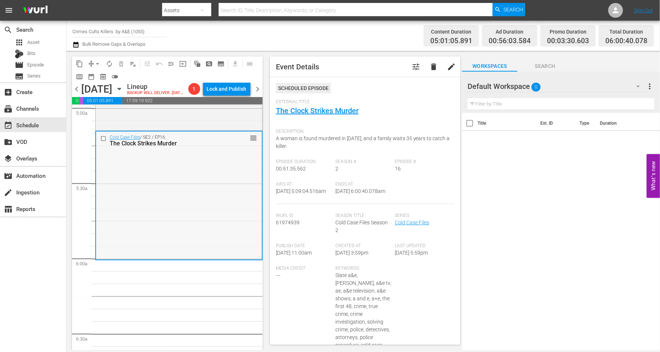
click at [157, 210] on div "Cold Case Files / SE2 / EP16: The Clock Strikes Murder reorder" at bounding box center [179, 195] width 166 height 127
click at [96, 62] on span "arrow_drop_down" at bounding box center [97, 63] width 7 height 7
click at [96, 76] on li "Align to Midnight" at bounding box center [98, 78] width 78 height 12
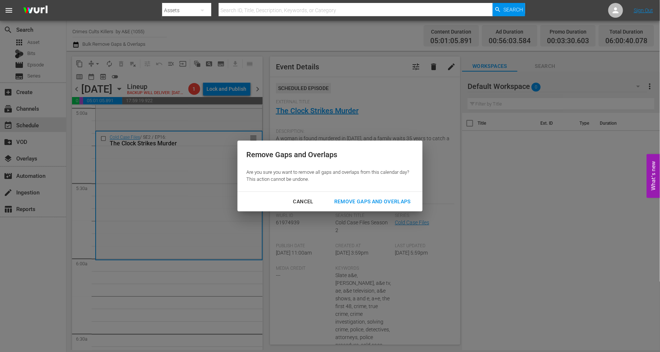
click at [380, 203] on div "Remove Gaps and Overlaps" at bounding box center [372, 201] width 88 height 9
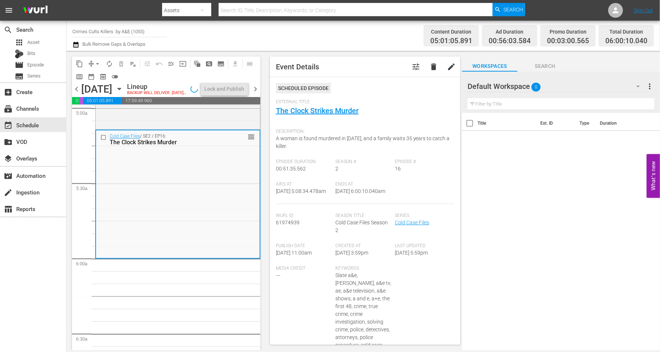
scroll to position [739, 0]
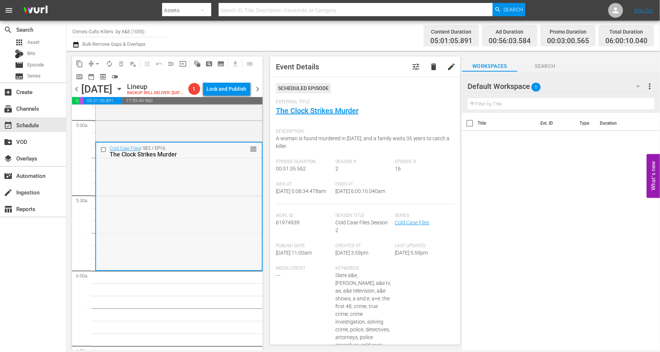
click at [160, 209] on div "Cold Case Files / SE2 / EP16: The Clock Strikes Murder reorder" at bounding box center [179, 206] width 166 height 127
click at [96, 63] on span "arrow_drop_down" at bounding box center [97, 63] width 7 height 7
click at [96, 77] on li "Align to Midnight" at bounding box center [98, 78] width 78 height 12
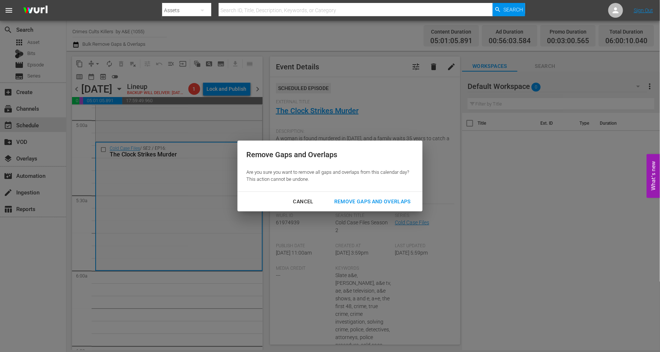
click at [369, 198] on div "Remove Gaps and Overlaps" at bounding box center [372, 201] width 88 height 9
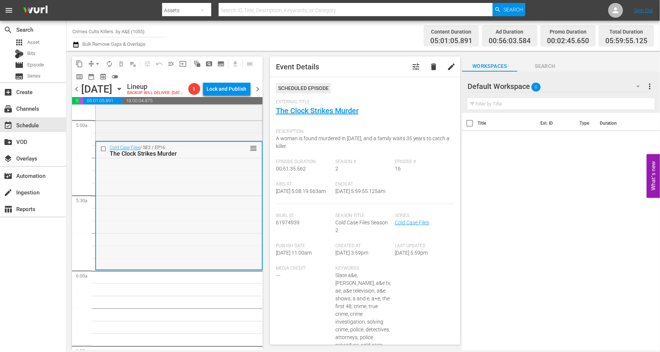
click at [184, 223] on div "Cold Case Files / SE2 / EP16: The Clock Strikes Murder reorder" at bounding box center [179, 205] width 166 height 127
click at [177, 199] on div "Cold Case Files / SE2 / EP16: The Clock Strikes Murder reorder" at bounding box center [179, 205] width 166 height 127
click at [95, 61] on span "arrow_drop_down" at bounding box center [97, 63] width 7 height 7
click at [97, 77] on li "Align to Midnight" at bounding box center [98, 78] width 78 height 12
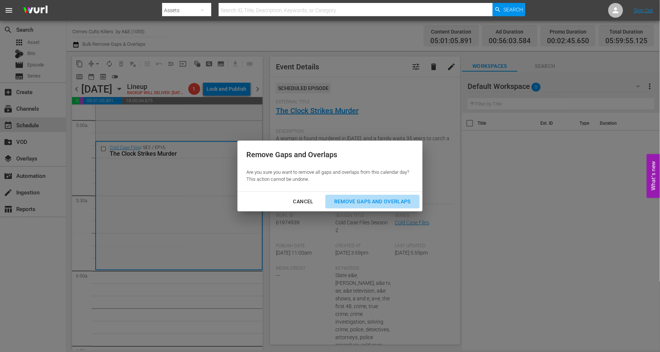
click at [350, 203] on div "Remove Gaps and Overlaps" at bounding box center [372, 201] width 88 height 9
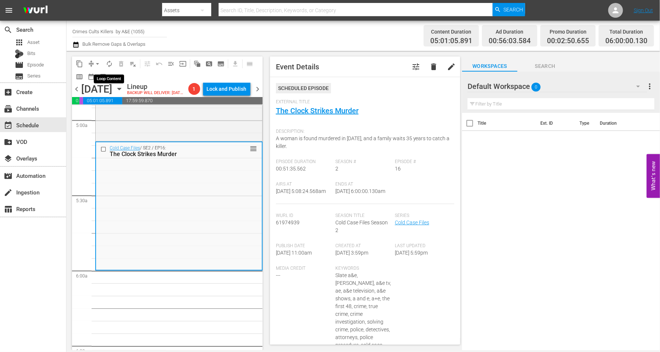
click at [107, 63] on span "autorenew_outlined" at bounding box center [109, 63] width 7 height 7
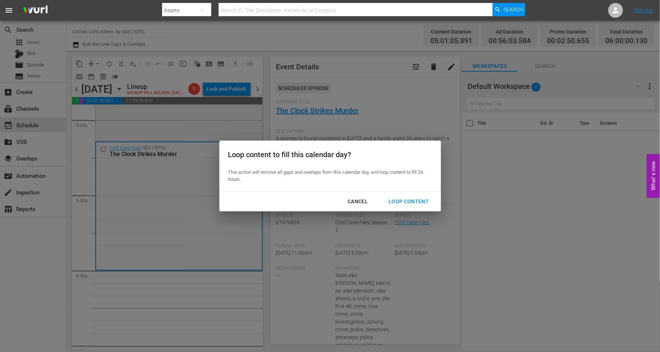
click at [404, 202] on div "Loop Content" at bounding box center [409, 201] width 52 height 9
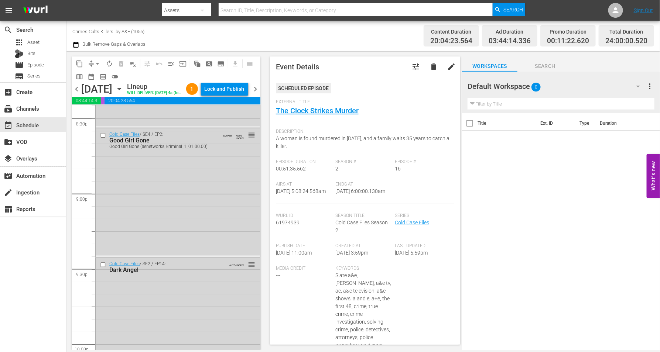
scroll to position [3384, 0]
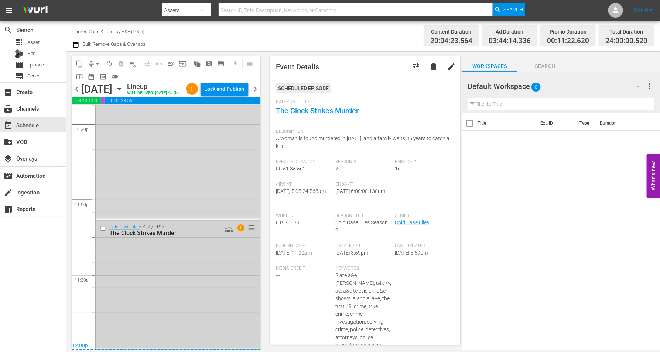
click at [165, 308] on div "Cold Case Files / SE2 / EP16: The Clock Strikes Murder AUTO-LOOPED 1 reorder" at bounding box center [178, 285] width 164 height 127
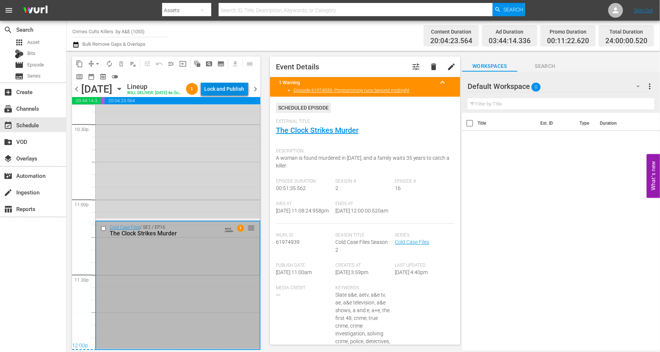
click at [230, 89] on div "Lock and Publish" at bounding box center [225, 88] width 40 height 13
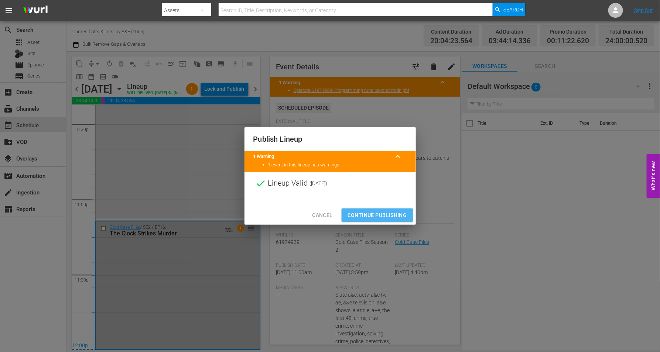
click at [364, 213] on span "Continue Publishing" at bounding box center [377, 215] width 59 height 9
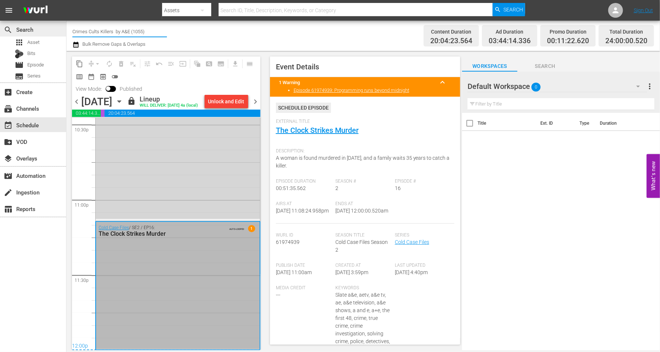
drag, startPoint x: 146, startPoint y: 27, endPoint x: 57, endPoint y: 31, distance: 89.9
click at [66, 0] on div "search Search apps Asset Bits movie Episode subtitles Series add_box Create sub…" at bounding box center [362, 0] width 593 height 0
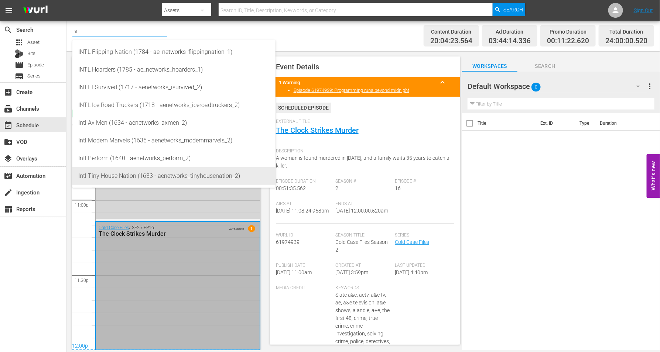
drag, startPoint x: 109, startPoint y: 181, endPoint x: 105, endPoint y: 175, distance: 7.1
click at [109, 179] on div "Intl Tiny House Nation (1633 - aenetworks_tinyhousenation_2)" at bounding box center [173, 176] width 191 height 18
type input "Intl Tiny House Nation (1633 - aenetworks_tinyhousenation_2)"
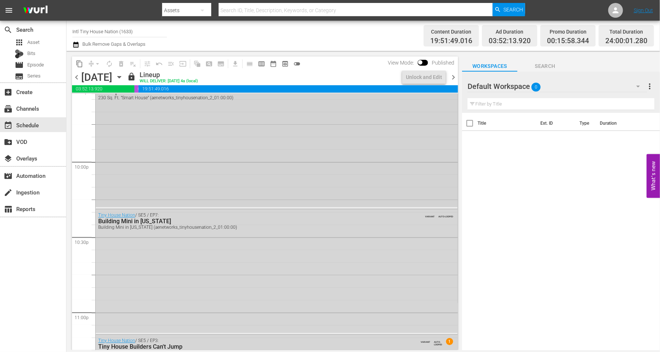
scroll to position [3221, 0]
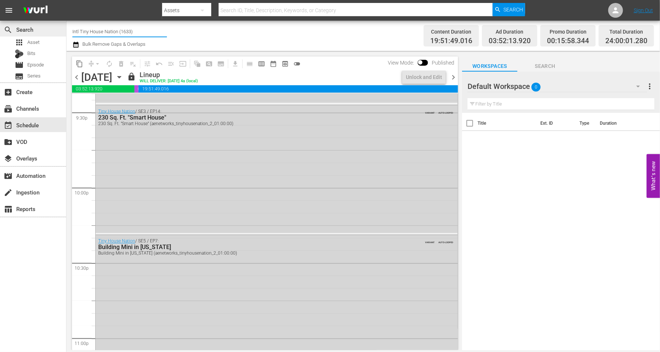
drag, startPoint x: 140, startPoint y: 32, endPoint x: 52, endPoint y: 29, distance: 87.6
click at [66, 0] on div "search Search apps Asset Bits movie Episode subtitles Series add_box Create sub…" at bounding box center [362, 0] width 593 height 0
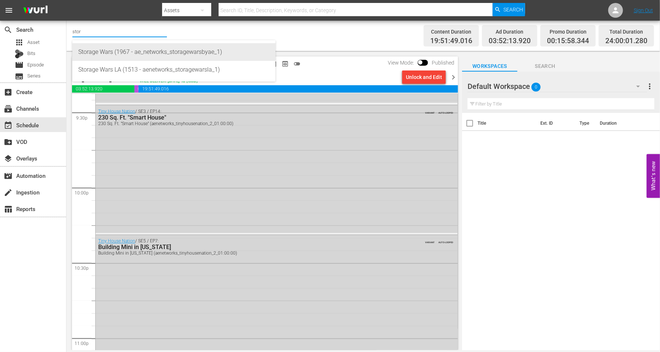
click at [112, 52] on div "Storage Wars (1967 - ae_networks_storagewarsbyae_1)" at bounding box center [173, 52] width 191 height 18
type input "Storage Wars (1967 - ae_networks_storagewarsbyae_1)"
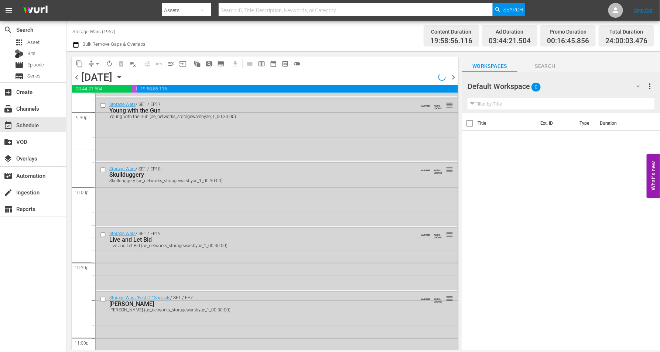
scroll to position [3083, 0]
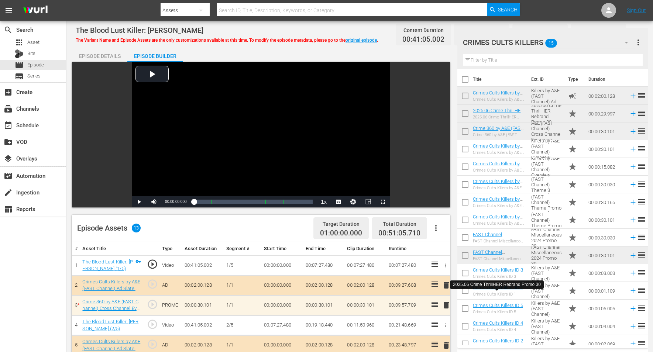
scroll to position [185, 0]
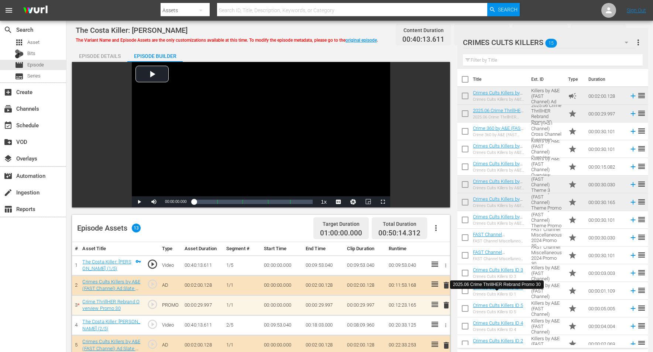
scroll to position [185, 0]
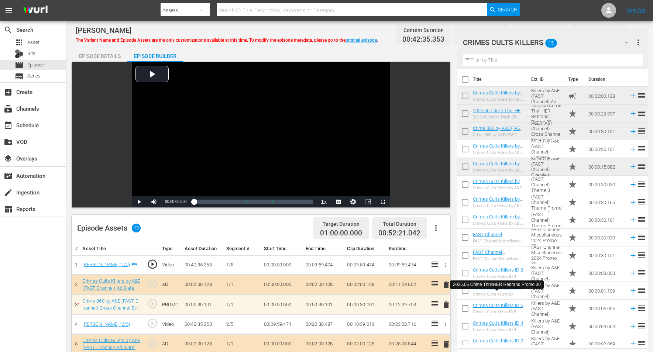
scroll to position [185, 0]
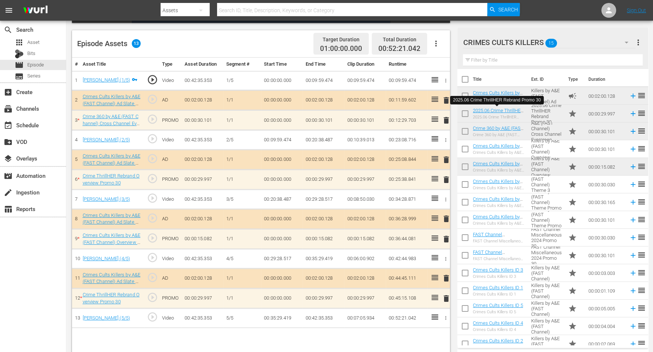
click at [447, 118] on span "delete" at bounding box center [446, 120] width 9 height 9
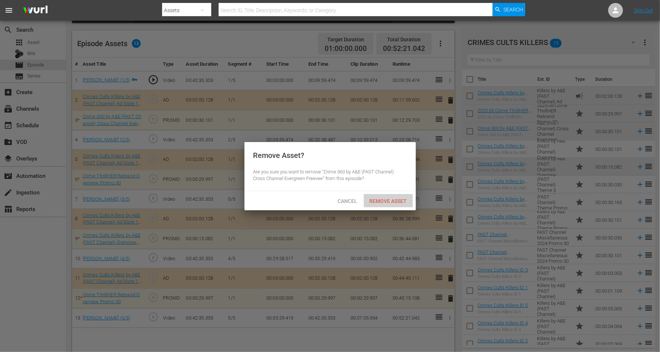
click at [400, 199] on span "Remove Asset" at bounding box center [388, 201] width 49 height 6
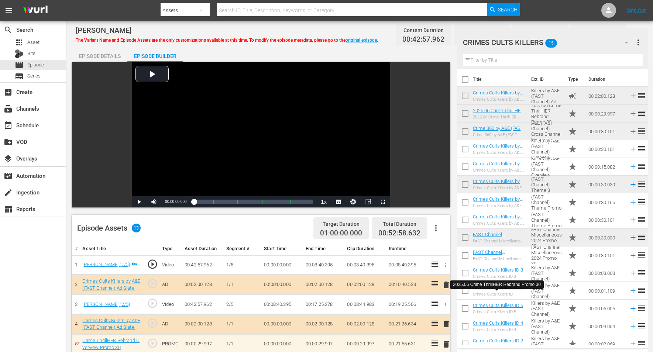
scroll to position [185, 0]
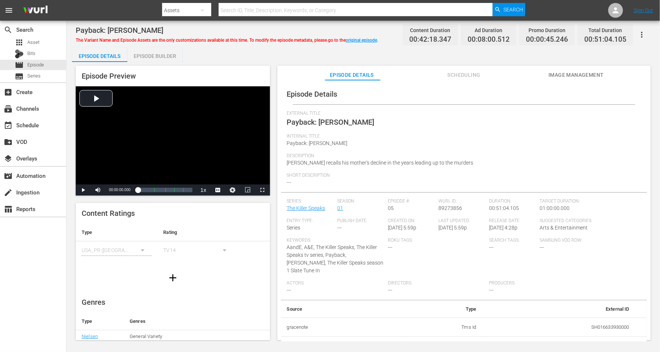
click at [160, 57] on div "Episode Builder" at bounding box center [154, 56] width 55 height 18
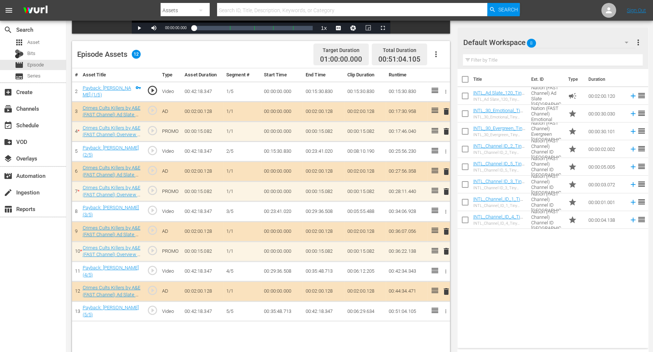
scroll to position [185, 0]
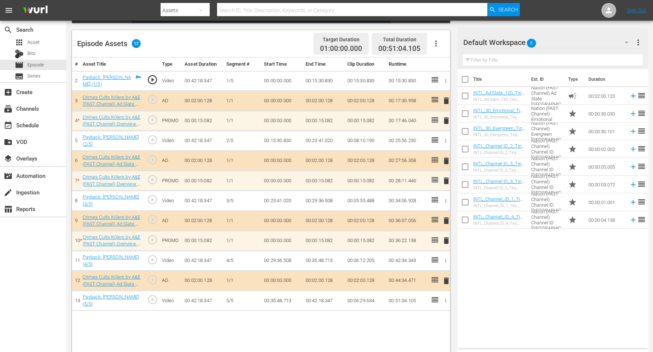
click at [528, 42] on icon "button" at bounding box center [627, 43] width 4 height 2
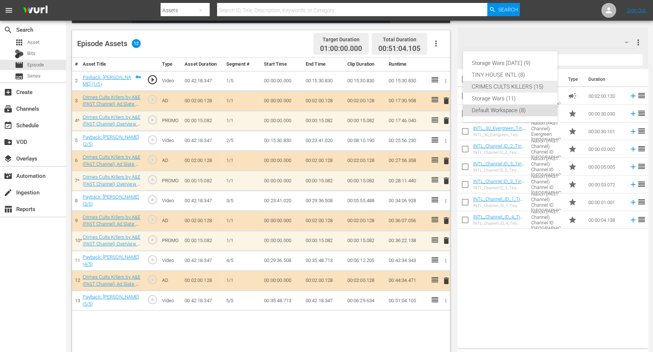
click at [506, 87] on div "CRIMES CULTS KILLERS (15)" at bounding box center [510, 87] width 77 height 12
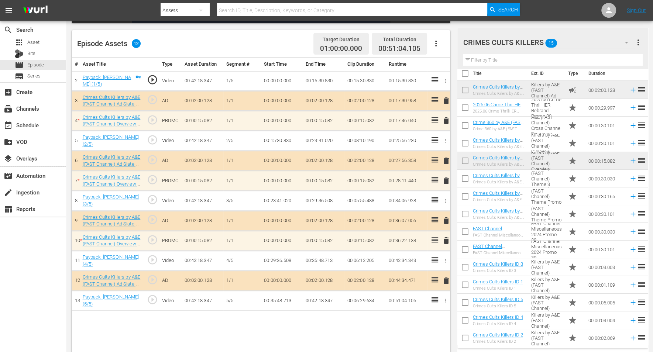
scroll to position [7, 0]
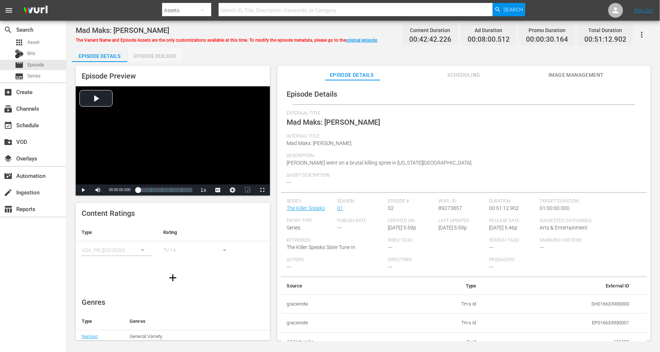
drag, startPoint x: 164, startPoint y: 54, endPoint x: 266, endPoint y: 20, distance: 107.8
click at [164, 54] on div "Episode Builder" at bounding box center [154, 56] width 55 height 18
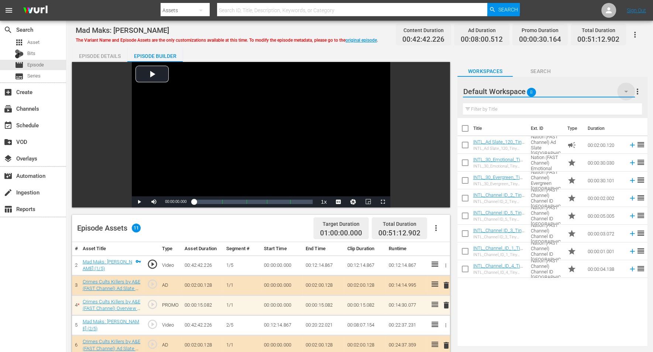
click at [528, 90] on icon "button" at bounding box center [626, 91] width 9 height 9
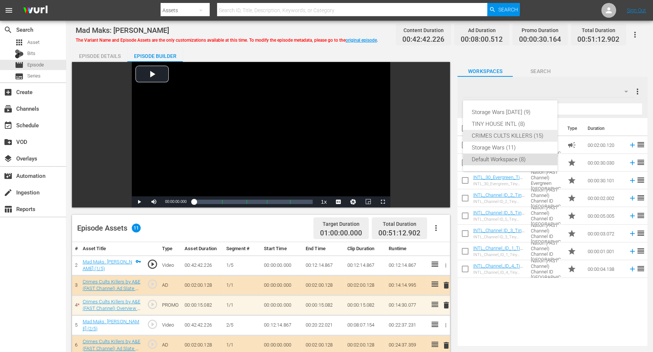
click at [520, 134] on div "CRIMES CULTS KILLERS (15)" at bounding box center [510, 136] width 77 height 12
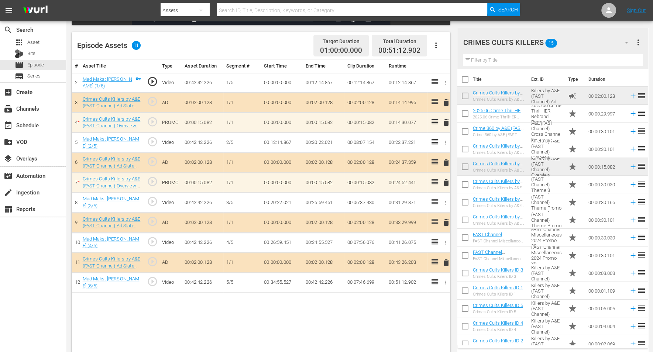
scroll to position [185, 0]
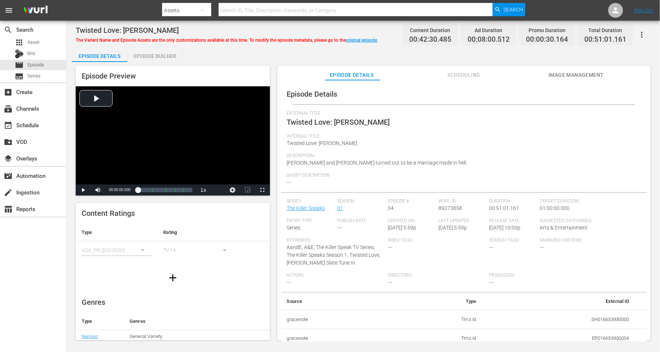
click at [165, 54] on div "Episode Builder" at bounding box center [154, 56] width 55 height 18
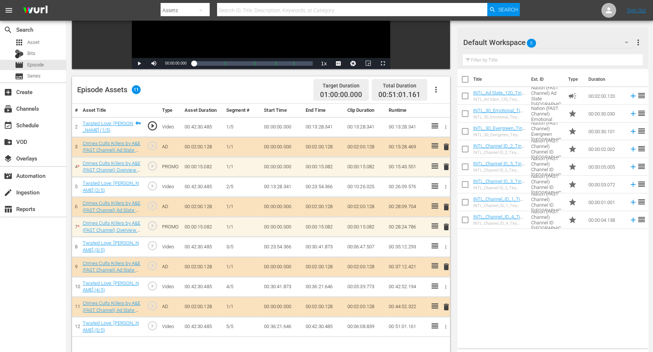
scroll to position [192, 0]
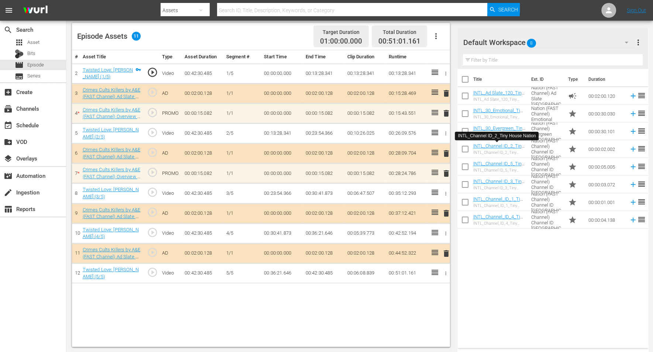
click at [528, 42] on icon "button" at bounding box center [626, 42] width 9 height 9
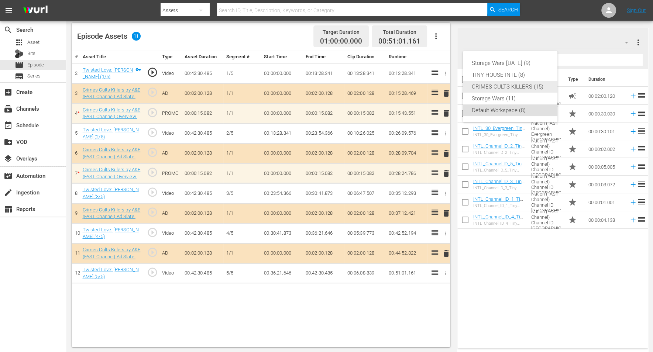
click at [478, 82] on div "CRIMES CULTS KILLERS (15)" at bounding box center [510, 87] width 77 height 12
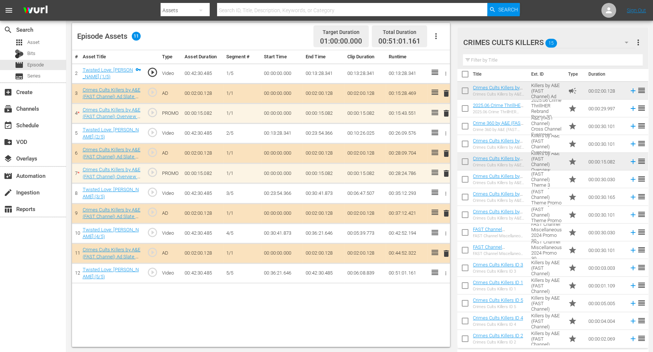
scroll to position [7, 0]
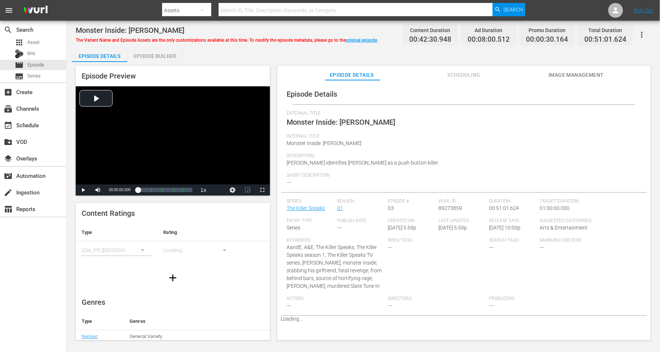
click at [155, 57] on div "Episode Builder" at bounding box center [154, 56] width 55 height 18
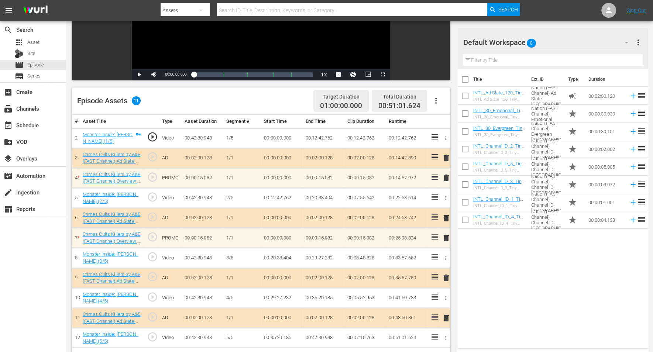
scroll to position [138, 0]
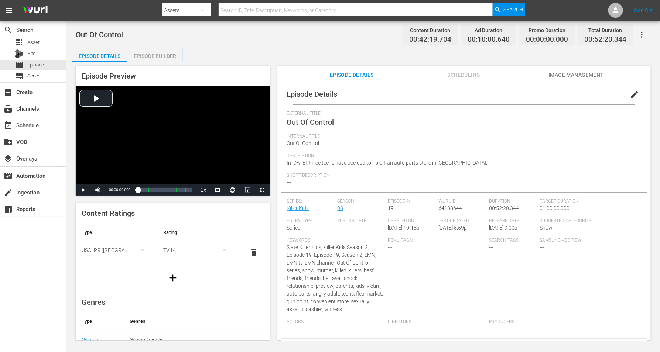
click at [152, 56] on div "Episode Builder" at bounding box center [154, 56] width 55 height 18
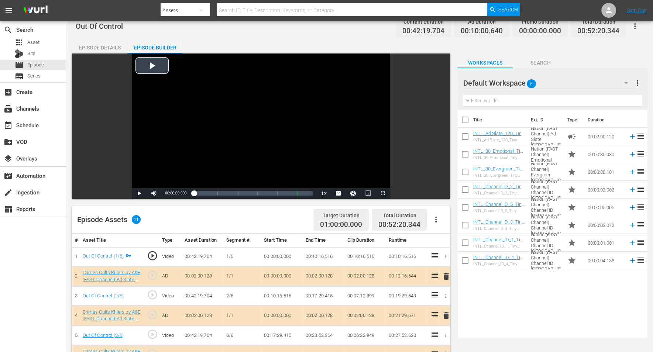
scroll to position [138, 0]
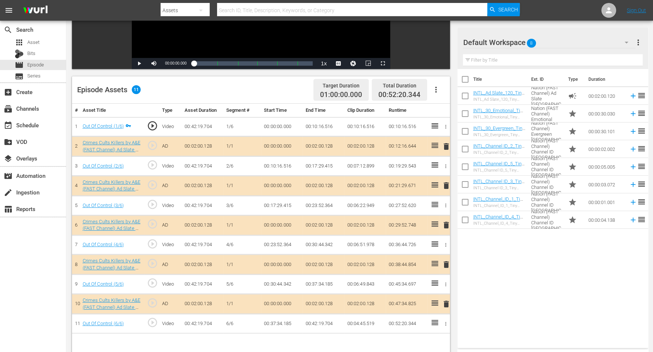
click at [528, 42] on icon "button" at bounding box center [626, 42] width 9 height 9
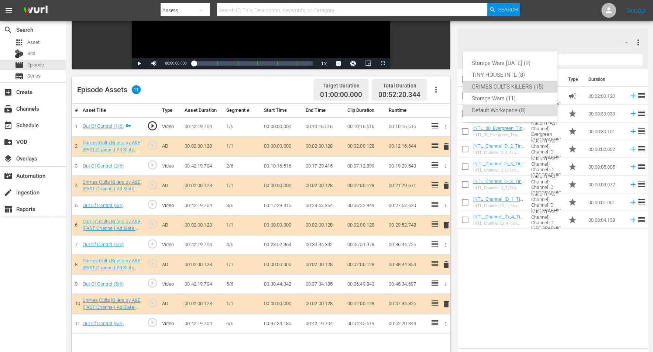
click at [503, 88] on div "CRIMES CULTS KILLERS (15)" at bounding box center [510, 87] width 77 height 12
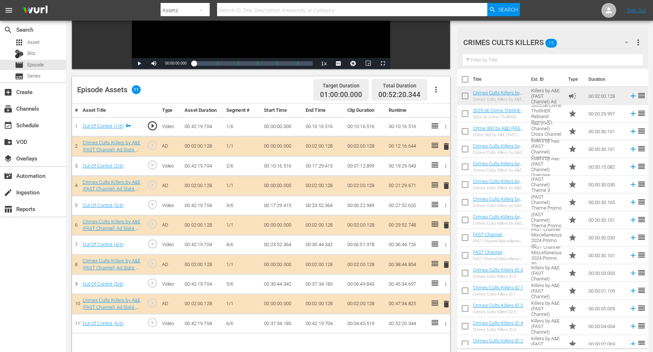
click at [447, 145] on span "delete" at bounding box center [446, 146] width 9 height 9
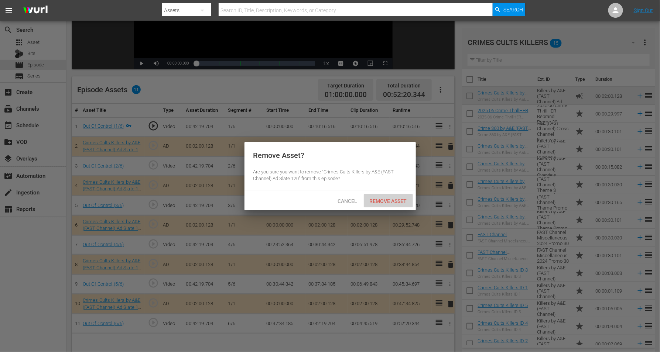
click at [391, 200] on span "Remove Asset" at bounding box center [388, 201] width 49 height 6
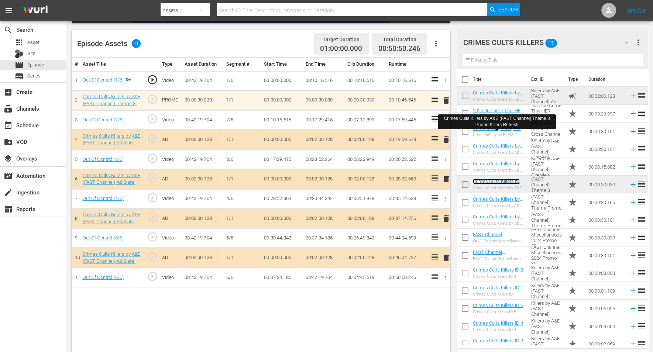
scroll to position [7, 0]
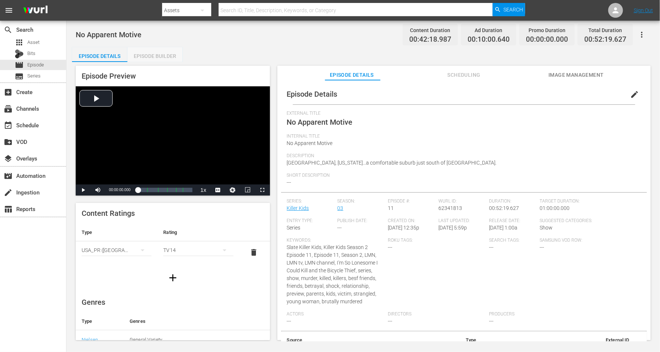
drag, startPoint x: 155, startPoint y: 56, endPoint x: 168, endPoint y: 51, distance: 14.1
click at [155, 55] on div "Episode Builder" at bounding box center [154, 56] width 55 height 18
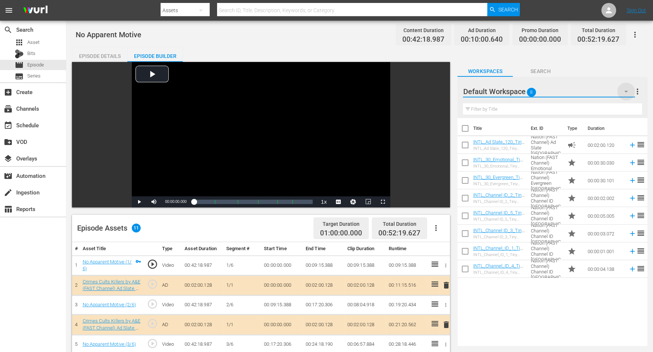
click at [528, 91] on icon "button" at bounding box center [626, 92] width 4 height 2
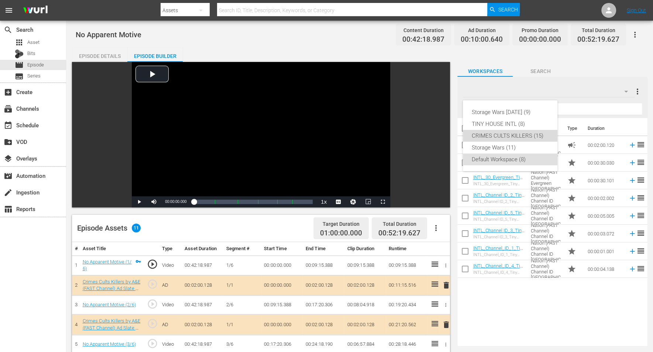
click at [496, 137] on div "CRIMES CULTS KILLERS (15)" at bounding box center [510, 136] width 77 height 12
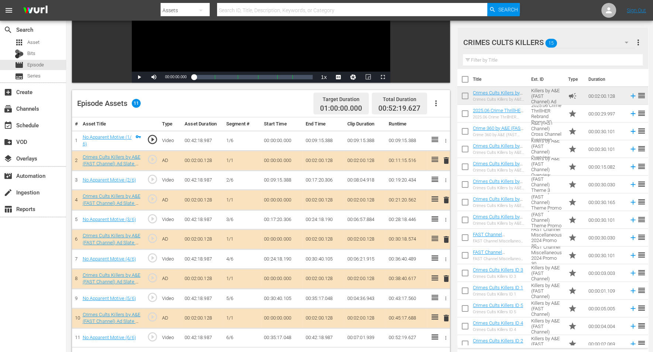
scroll to position [185, 0]
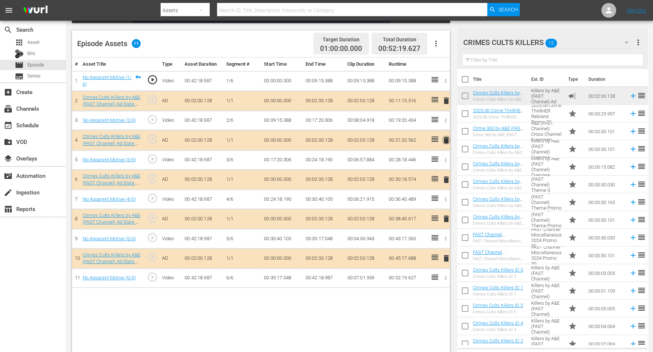
click at [447, 140] on span "delete" at bounding box center [446, 140] width 9 height 9
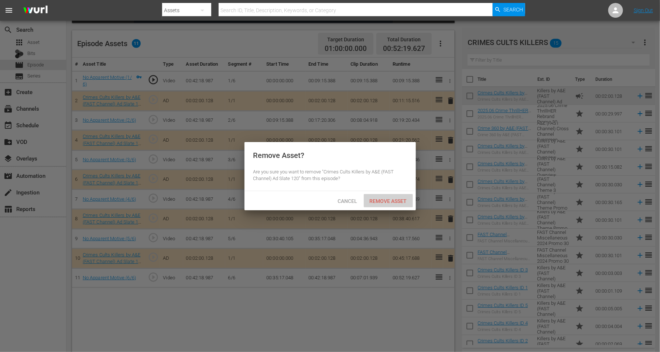
click at [378, 199] on span "Remove Asset" at bounding box center [388, 201] width 49 height 6
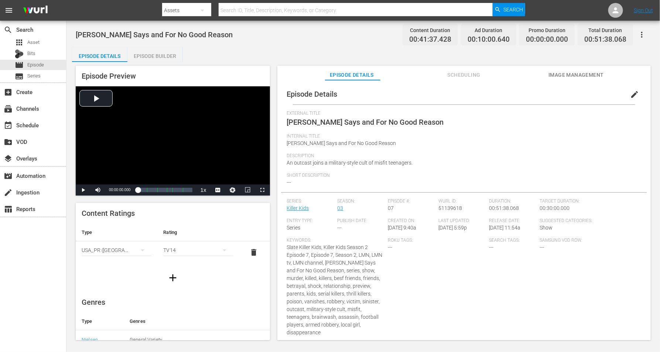
click at [168, 54] on div "Episode Builder" at bounding box center [154, 56] width 55 height 18
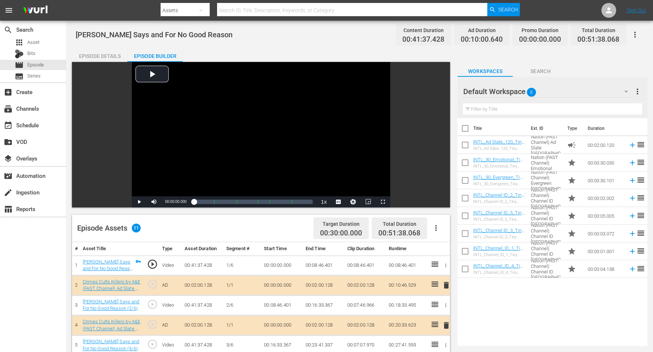
click at [528, 86] on button "button" at bounding box center [626, 92] width 18 height 18
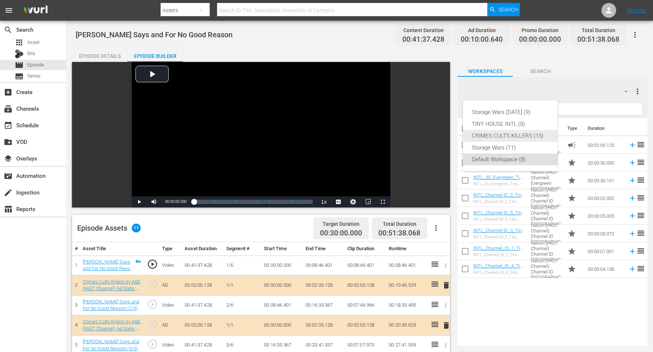
click at [513, 134] on div "CRIMES CULTS KILLERS (15)" at bounding box center [510, 136] width 77 height 12
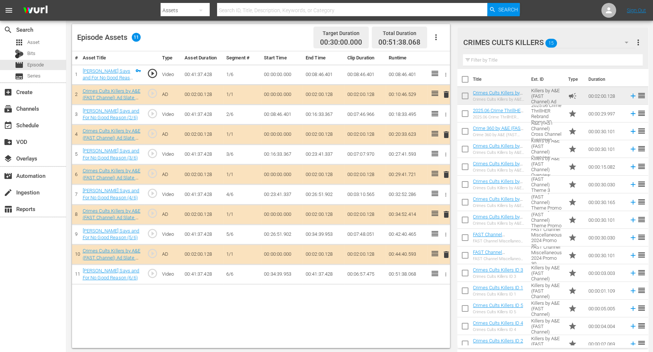
scroll to position [192, 0]
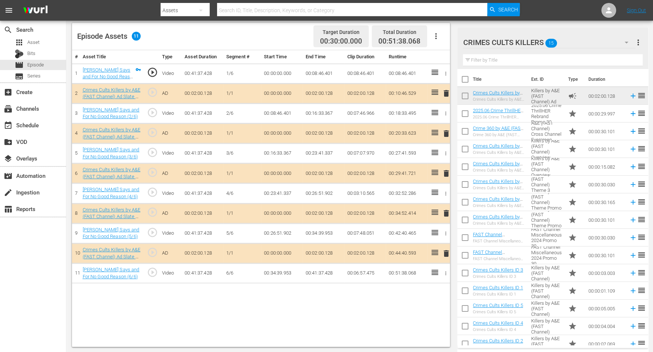
click at [445, 171] on span "delete" at bounding box center [446, 173] width 9 height 9
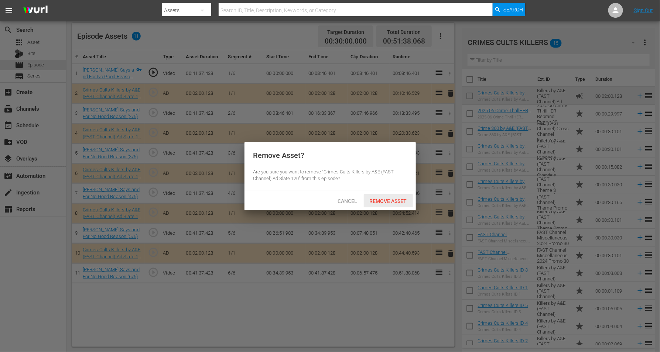
click at [385, 199] on span "Remove Asset" at bounding box center [388, 201] width 49 height 6
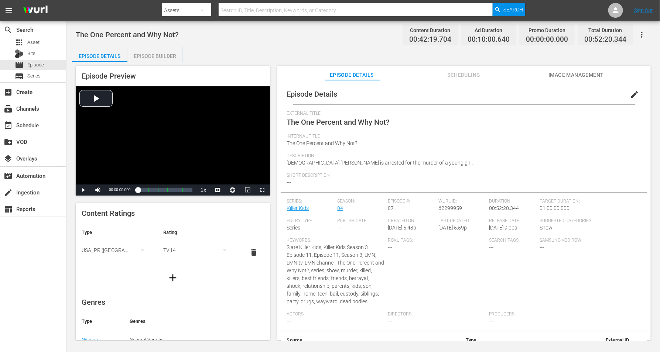
click at [159, 55] on div "Episode Builder" at bounding box center [154, 56] width 55 height 18
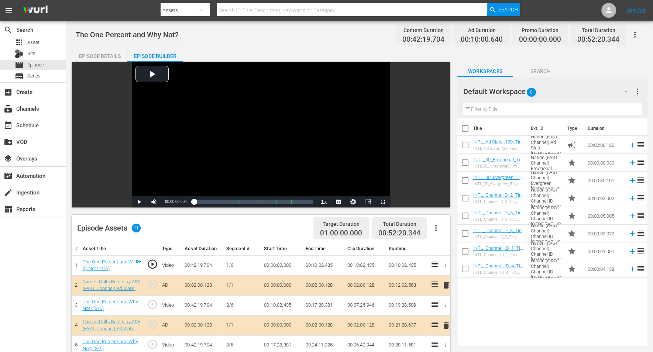
click at [528, 91] on icon "button" at bounding box center [626, 91] width 9 height 9
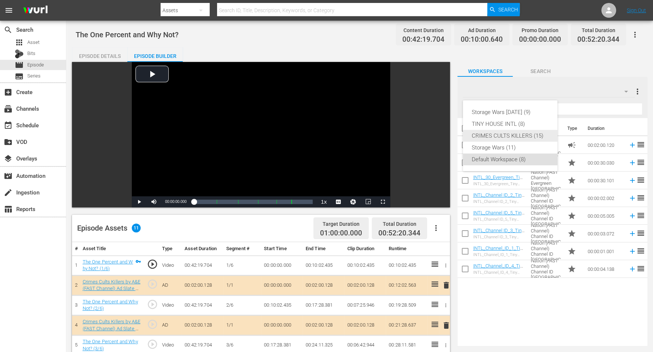
click at [473, 135] on div "CRIMES CULTS KILLERS (15)" at bounding box center [510, 136] width 77 height 12
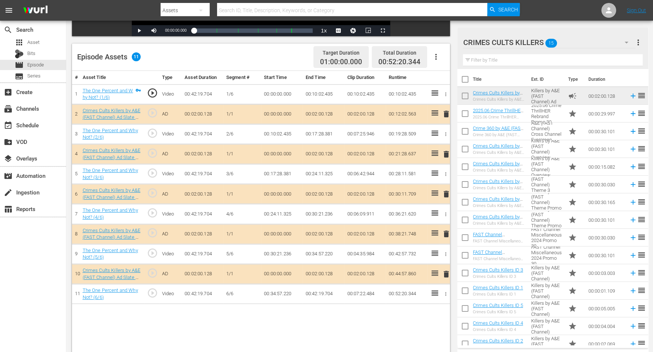
scroll to position [192, 0]
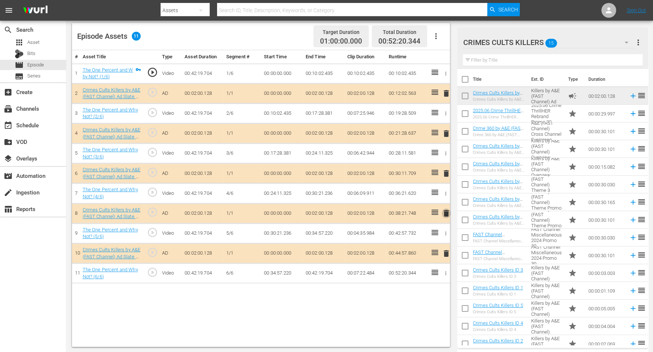
click at [446, 213] on span "delete" at bounding box center [446, 213] width 9 height 9
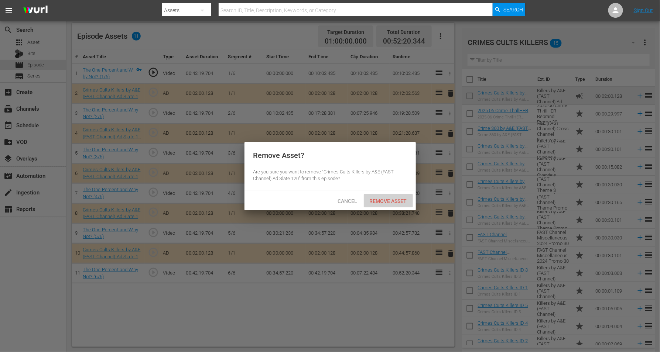
click at [400, 199] on span "Remove Asset" at bounding box center [388, 201] width 49 height 6
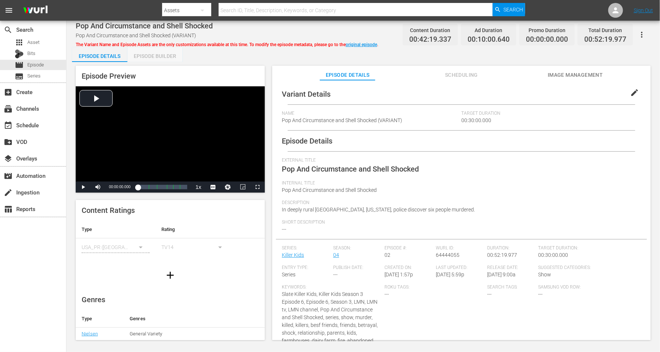
drag, startPoint x: 148, startPoint y: 54, endPoint x: 172, endPoint y: 50, distance: 23.6
click at [149, 55] on div "Episode Builder" at bounding box center [154, 56] width 55 height 18
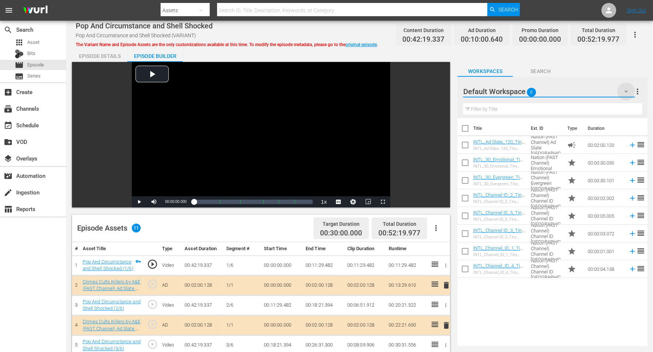
click at [528, 90] on icon "button" at bounding box center [626, 91] width 9 height 9
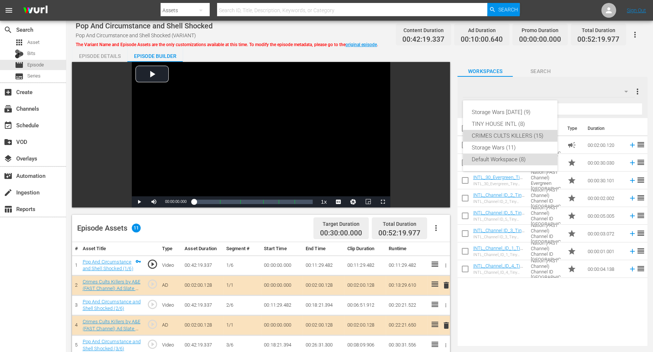
click at [487, 136] on div "CRIMES CULTS KILLERS (15)" at bounding box center [510, 136] width 77 height 12
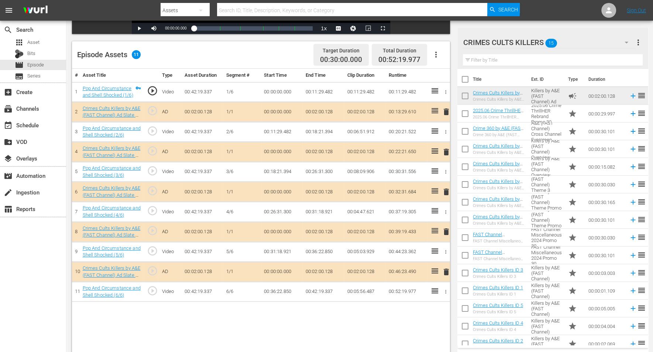
scroll to position [185, 0]
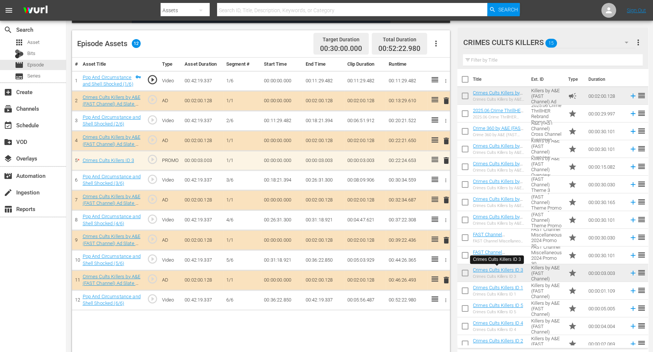
click at [446, 159] on span "delete" at bounding box center [446, 160] width 9 height 9
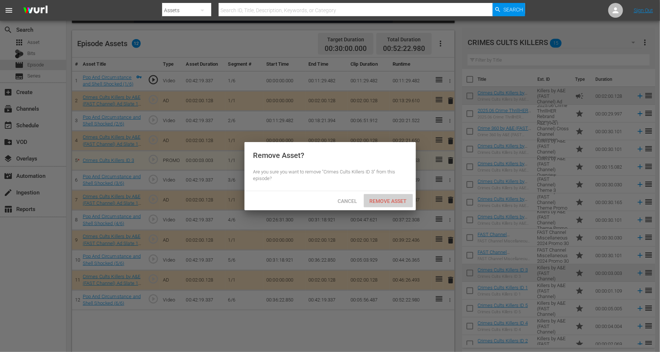
click at [398, 200] on span "Remove Asset" at bounding box center [388, 201] width 49 height 6
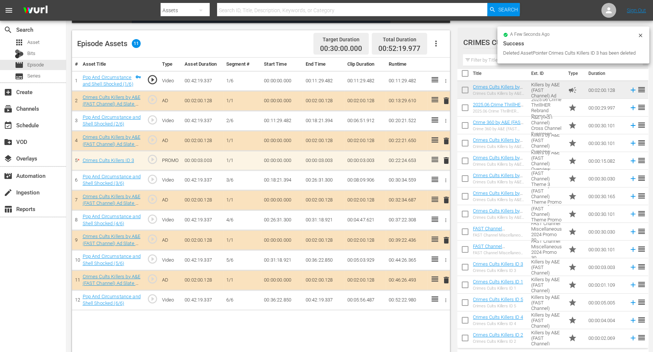
scroll to position [7, 0]
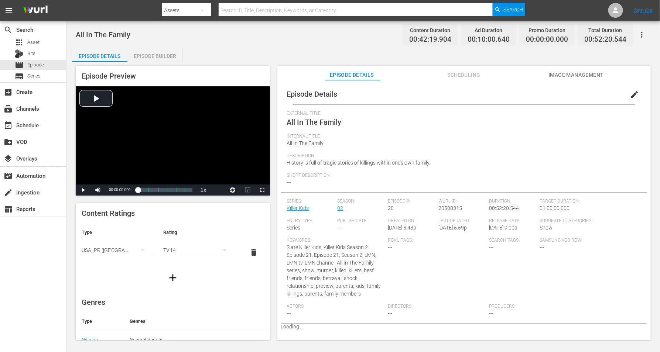
click at [153, 56] on div "Episode Builder" at bounding box center [154, 56] width 55 height 18
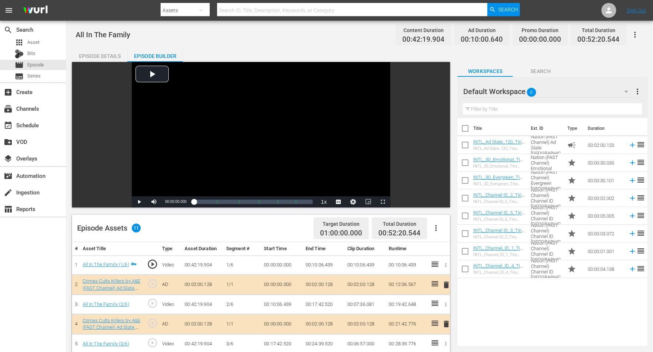
click at [528, 89] on icon "button" at bounding box center [626, 91] width 9 height 9
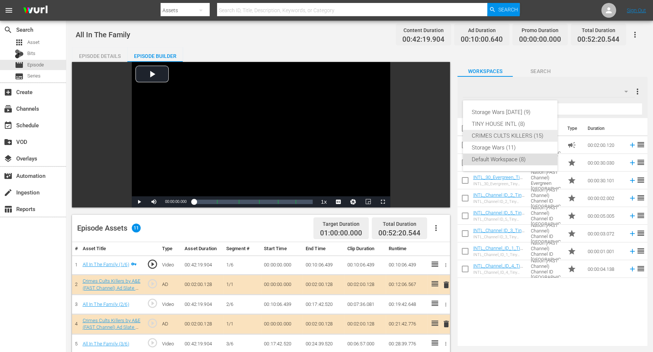
click at [492, 134] on div "CRIMES CULTS KILLERS (15)" at bounding box center [510, 136] width 77 height 12
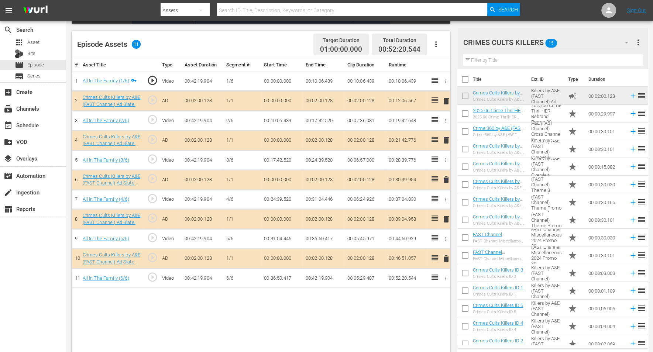
scroll to position [185, 0]
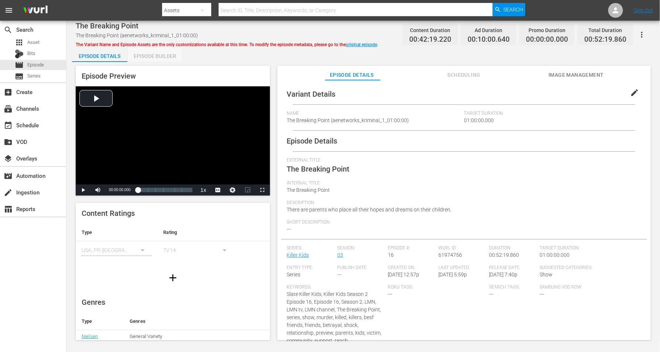
click at [157, 54] on div "Episode Builder" at bounding box center [154, 56] width 55 height 18
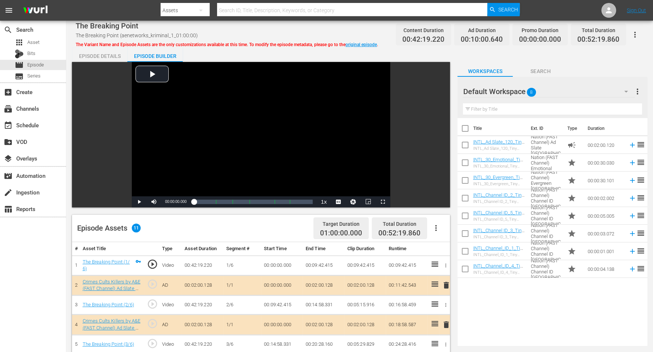
click at [528, 89] on icon "button" at bounding box center [626, 91] width 9 height 9
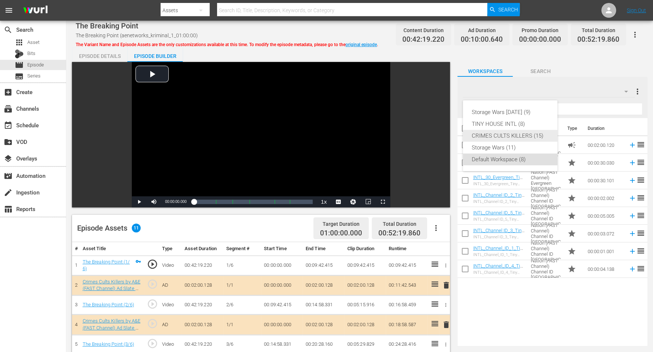
click at [506, 133] on div "CRIMES CULTS KILLERS (15)" at bounding box center [510, 136] width 77 height 12
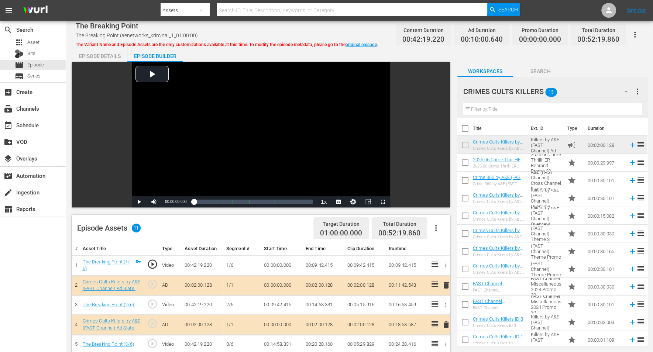
scroll to position [92, 0]
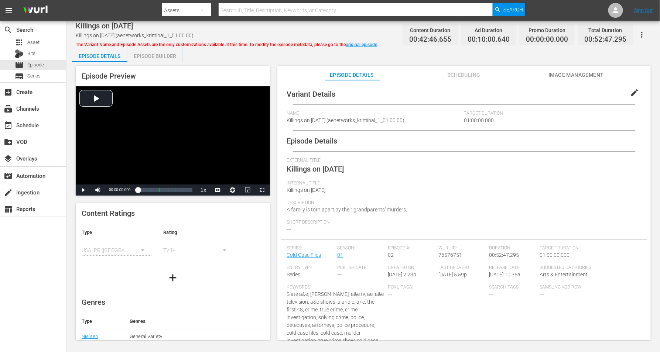
drag, startPoint x: 164, startPoint y: 57, endPoint x: 183, endPoint y: 55, distance: 18.9
click at [164, 56] on div "Episode Builder" at bounding box center [154, 56] width 55 height 18
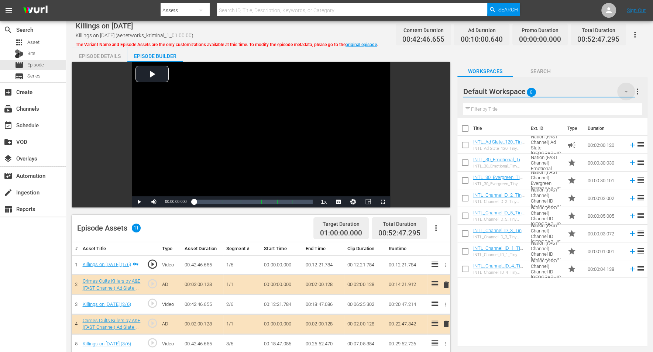
click at [528, 91] on icon "button" at bounding box center [626, 91] width 9 height 9
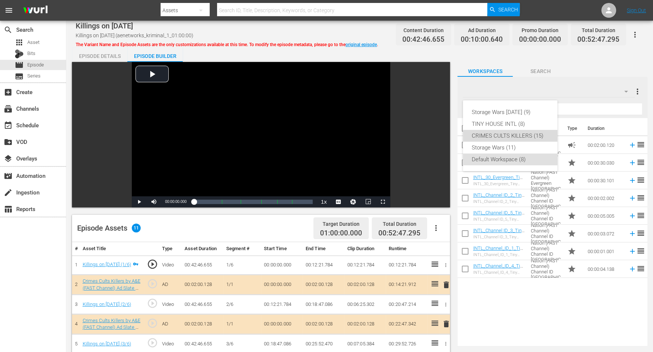
click at [510, 135] on div "CRIMES CULTS KILLERS (15)" at bounding box center [510, 136] width 77 height 12
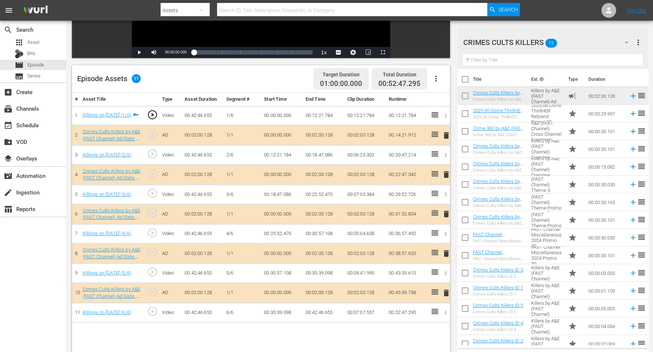
scroll to position [138, 0]
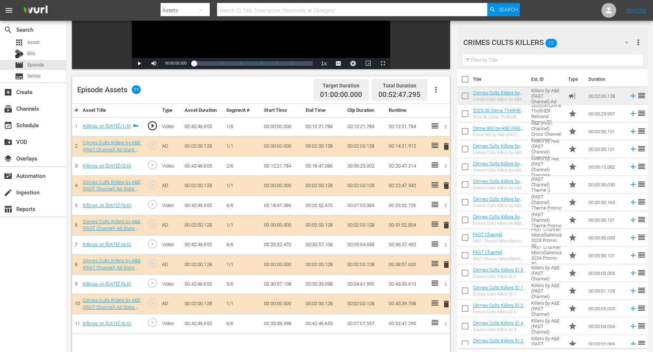
click at [446, 148] on span "delete" at bounding box center [446, 146] width 9 height 9
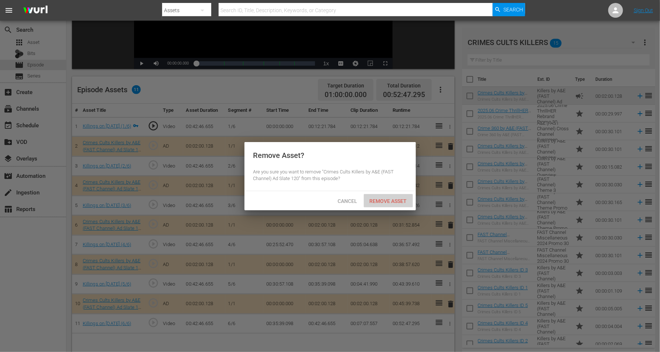
click at [377, 203] on span "Remove Asset" at bounding box center [388, 201] width 49 height 6
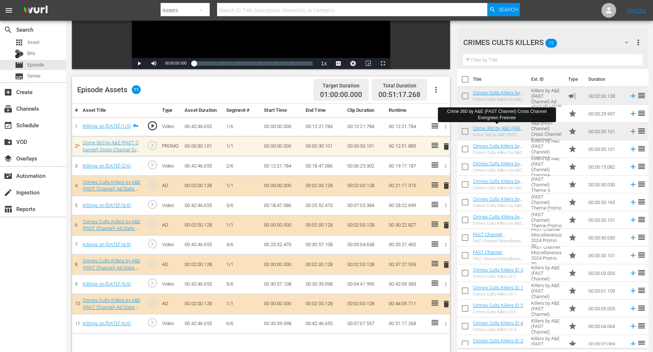
click at [443, 146] on span "delete" at bounding box center [446, 146] width 9 height 9
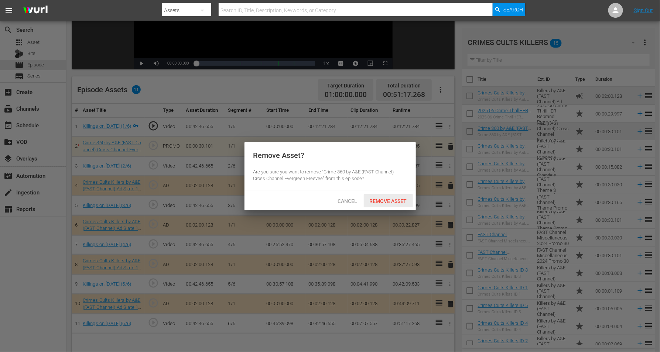
click at [386, 198] on span "Remove Asset" at bounding box center [388, 201] width 49 height 6
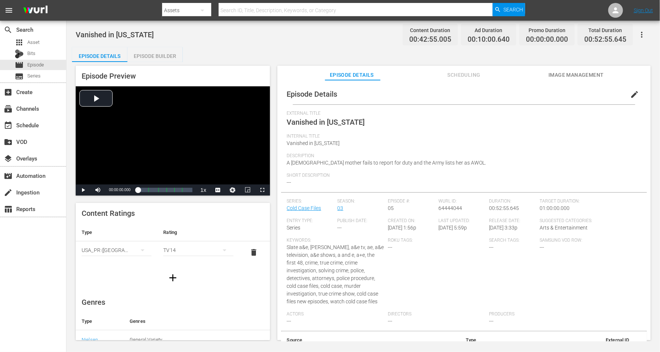
drag, startPoint x: 164, startPoint y: 56, endPoint x: 202, endPoint y: 46, distance: 39.7
click at [164, 56] on div "Episode Builder" at bounding box center [154, 56] width 55 height 18
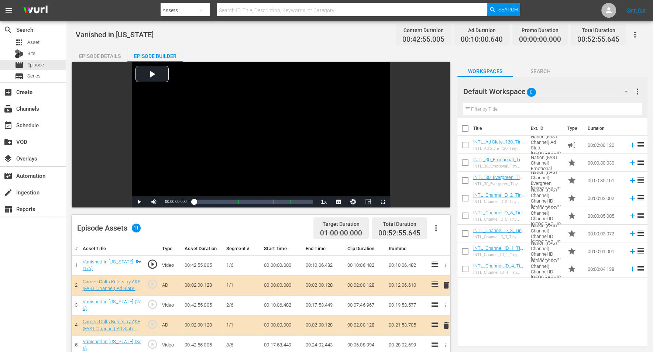
click at [528, 87] on icon "button" at bounding box center [626, 91] width 9 height 9
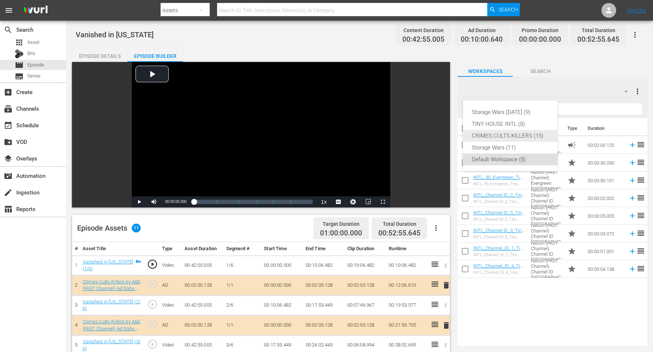
click at [515, 133] on div "CRIMES CULTS KILLERS (15)" at bounding box center [510, 136] width 77 height 12
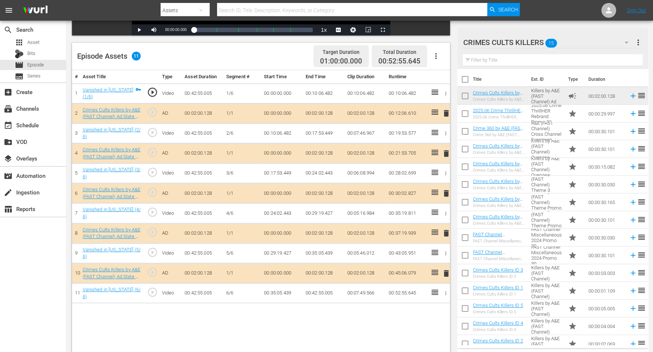
scroll to position [185, 0]
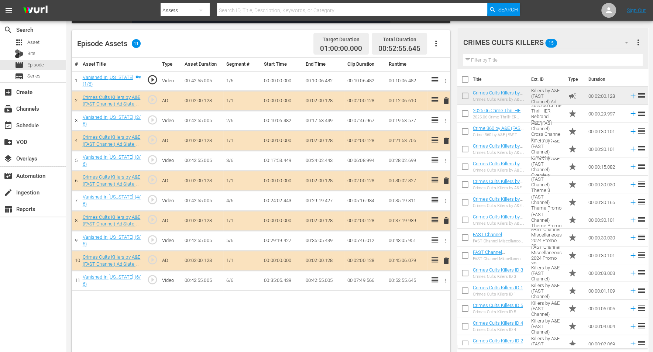
click at [448, 138] on span "delete" at bounding box center [446, 141] width 9 height 9
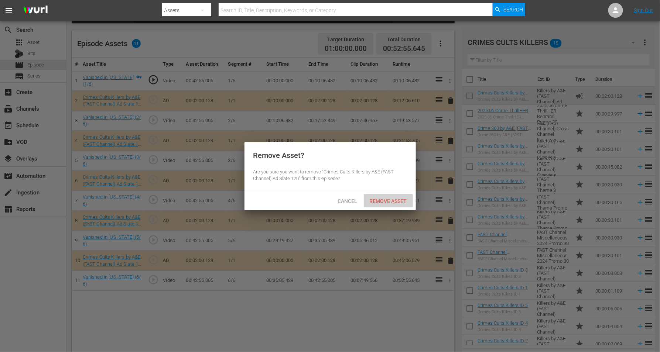
click at [390, 196] on div "Remove Asset" at bounding box center [388, 201] width 49 height 14
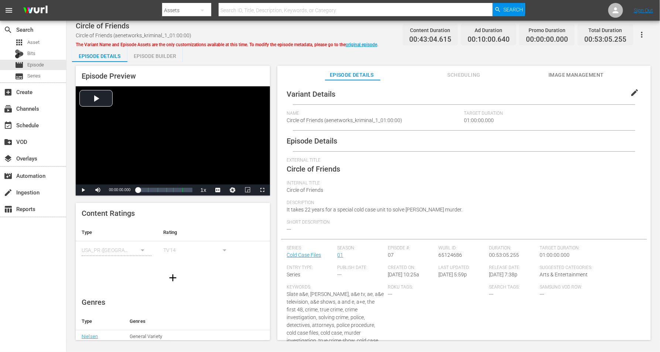
drag, startPoint x: 158, startPoint y: 54, endPoint x: 162, endPoint y: 52, distance: 3.8
click at [159, 54] on div "Episode Builder" at bounding box center [154, 56] width 55 height 18
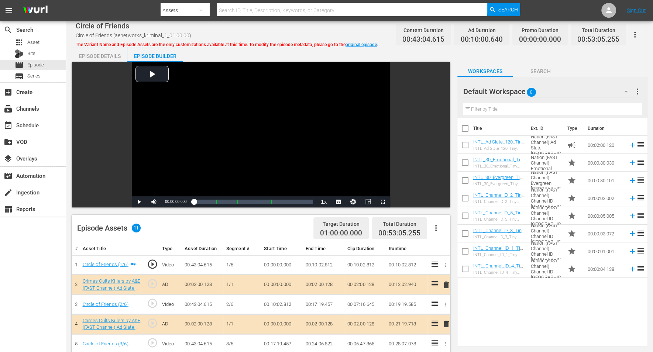
click at [528, 93] on icon "button" at bounding box center [626, 91] width 9 height 9
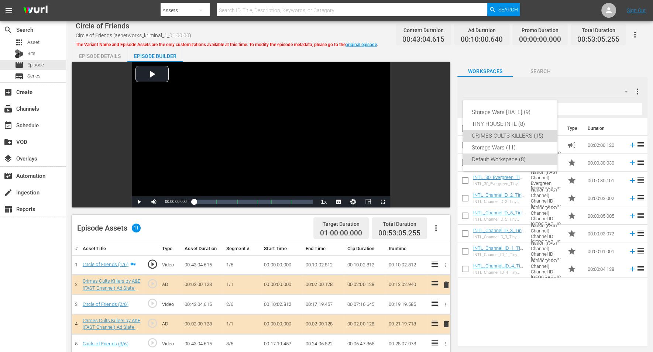
click at [496, 137] on div "CRIMES CULTS KILLERS (15)" at bounding box center [510, 136] width 77 height 12
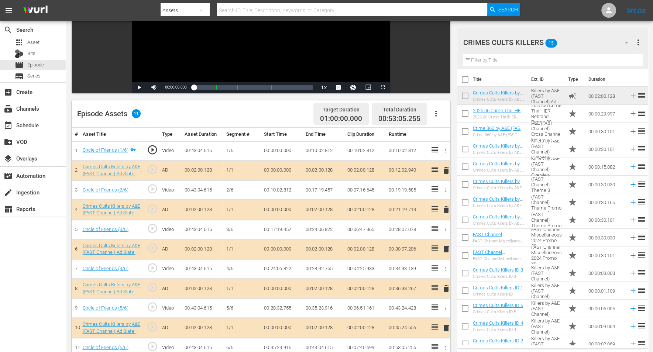
scroll to position [138, 0]
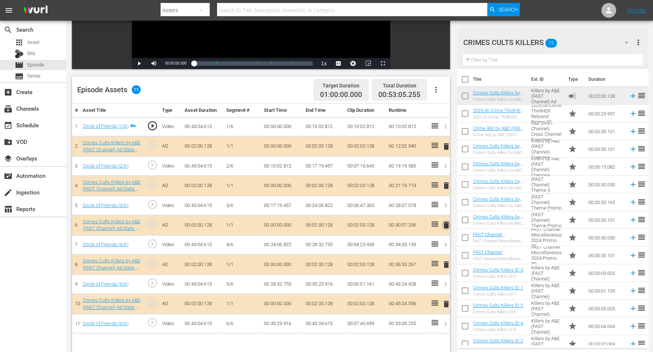
click at [447, 222] on span "delete" at bounding box center [446, 225] width 9 height 9
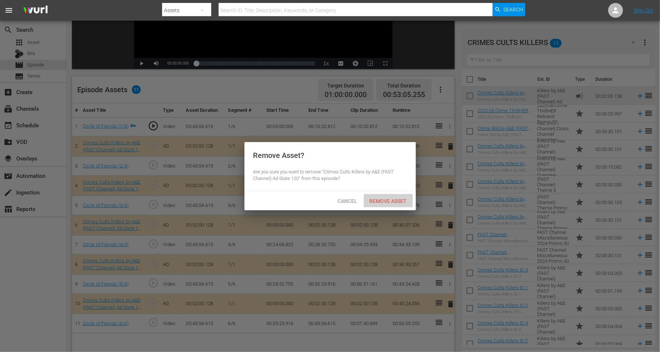
click at [400, 199] on span "Remove Asset" at bounding box center [388, 201] width 49 height 6
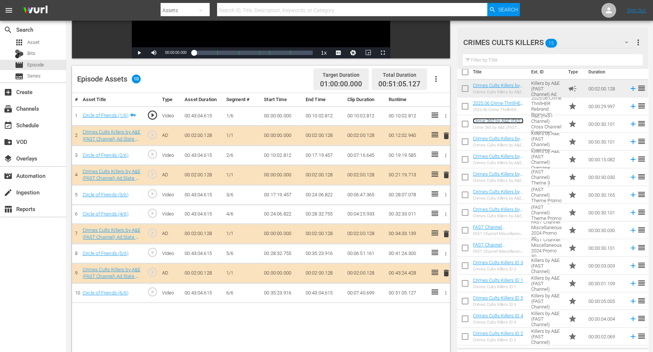
scroll to position [192, 0]
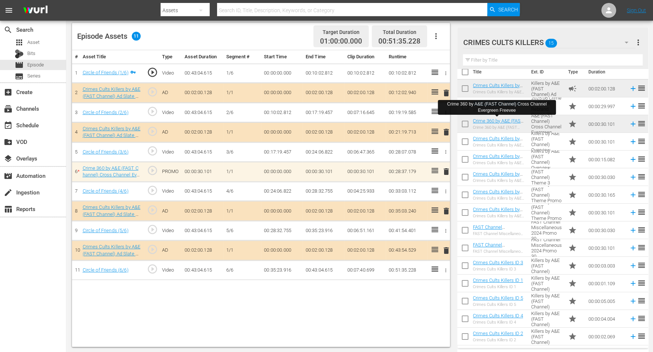
click at [446, 171] on span "delete" at bounding box center [446, 171] width 9 height 9
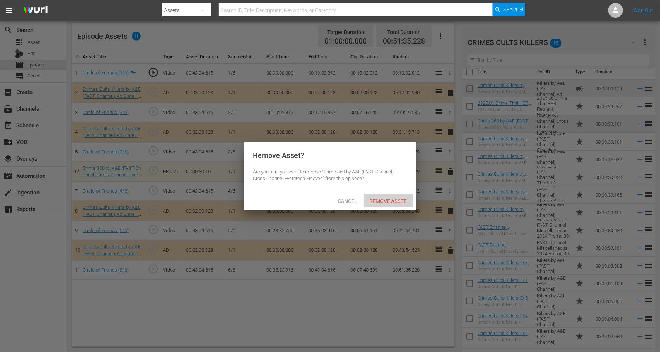
click at [391, 201] on span "Remove Asset" at bounding box center [388, 201] width 49 height 6
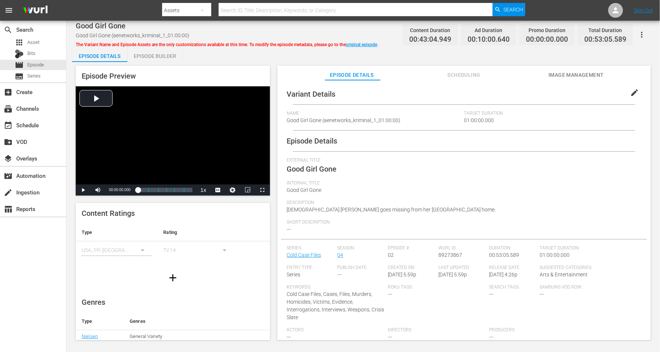
click at [152, 56] on div "Episode Builder" at bounding box center [154, 56] width 55 height 18
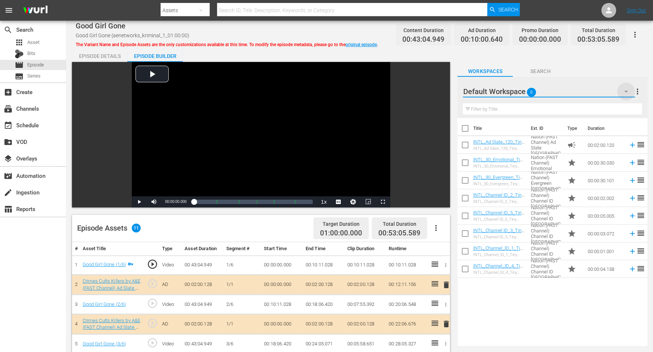
click at [528, 90] on icon "button" at bounding box center [626, 91] width 9 height 9
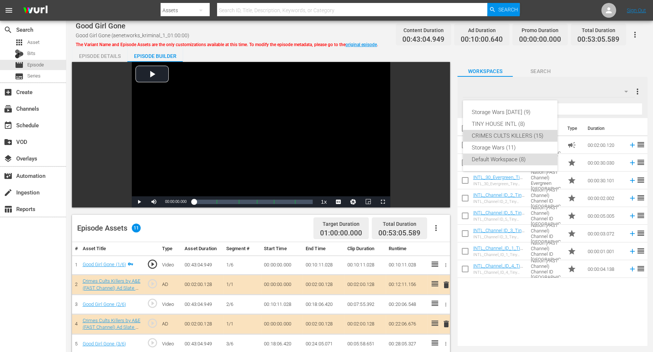
click at [502, 137] on div "CRIMES CULTS KILLERS (15)" at bounding box center [510, 136] width 77 height 12
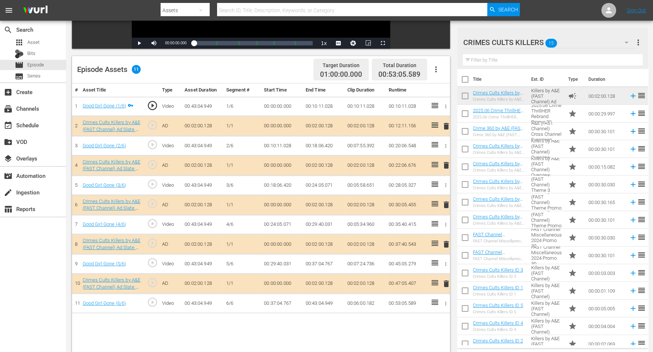
scroll to position [185, 0]
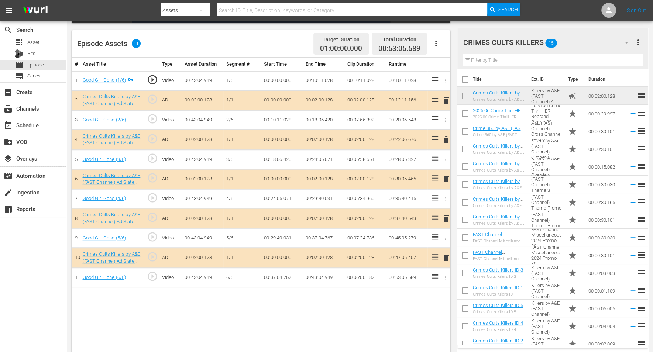
click at [445, 214] on span "delete" at bounding box center [446, 218] width 9 height 9
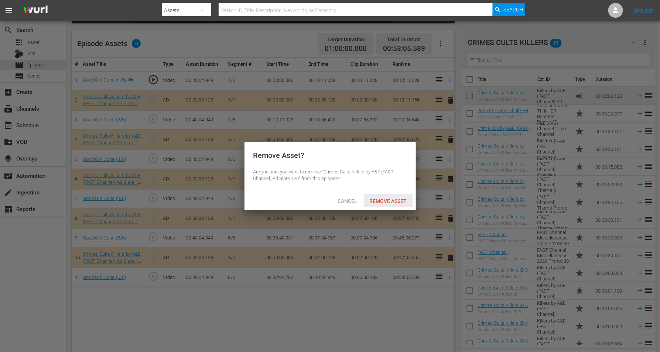
click at [383, 202] on span "Remove Asset" at bounding box center [388, 201] width 49 height 6
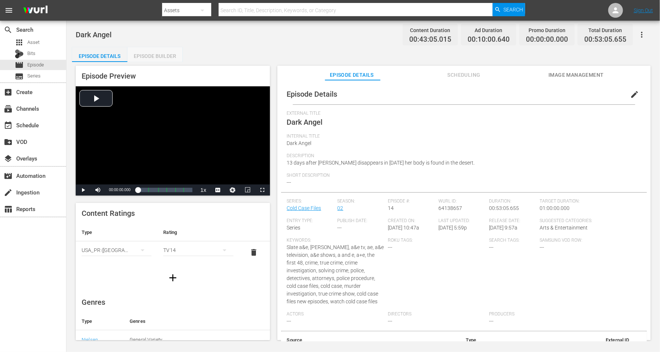
click at [154, 56] on div "Episode Builder" at bounding box center [154, 56] width 55 height 18
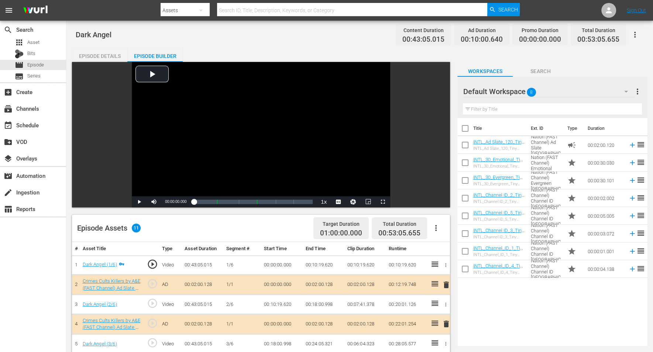
click at [528, 90] on icon "button" at bounding box center [626, 91] width 9 height 9
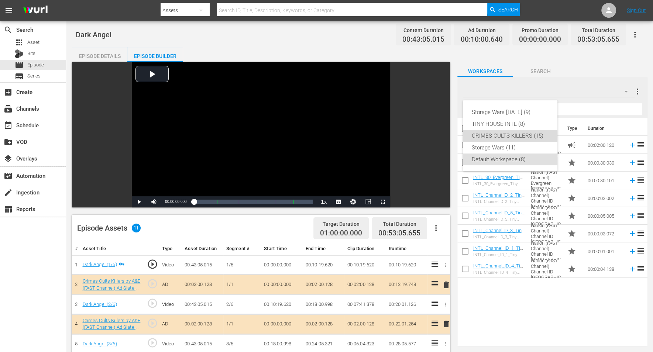
click at [496, 135] on div "CRIMES CULTS KILLERS (15)" at bounding box center [510, 136] width 77 height 12
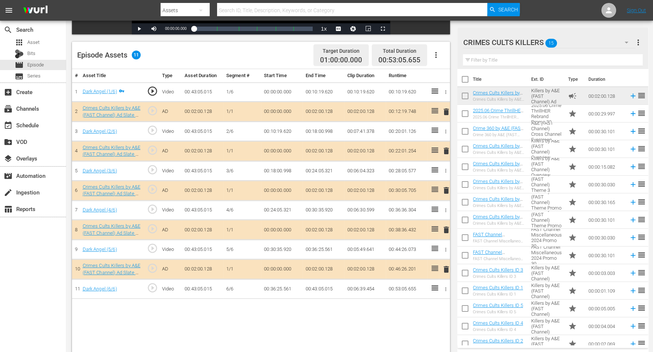
scroll to position [185, 0]
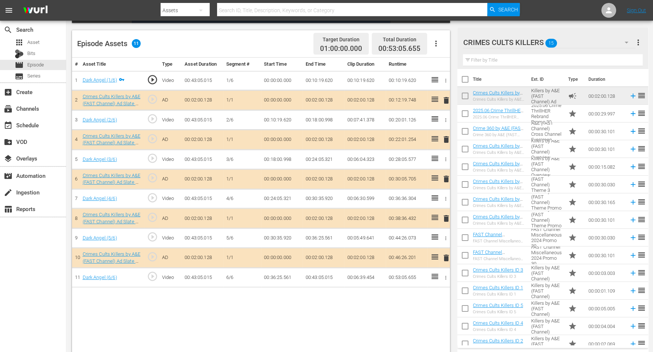
click at [444, 254] on span "delete" at bounding box center [446, 258] width 9 height 9
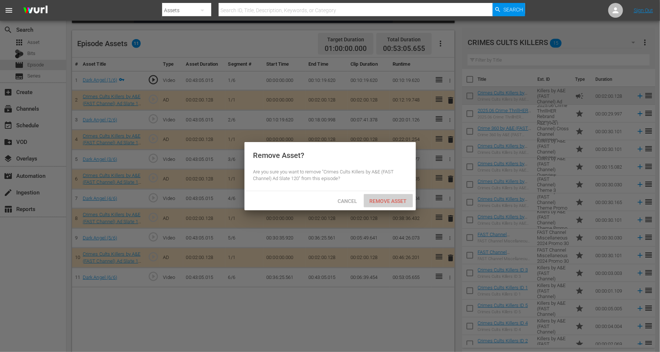
click at [383, 198] on span "Remove Asset" at bounding box center [388, 201] width 49 height 6
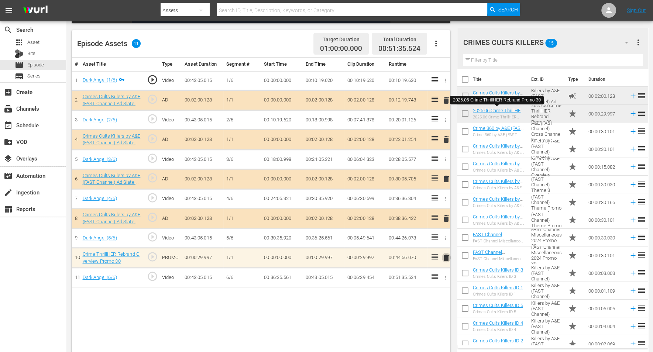
click at [445, 254] on span "delete" at bounding box center [446, 258] width 9 height 9
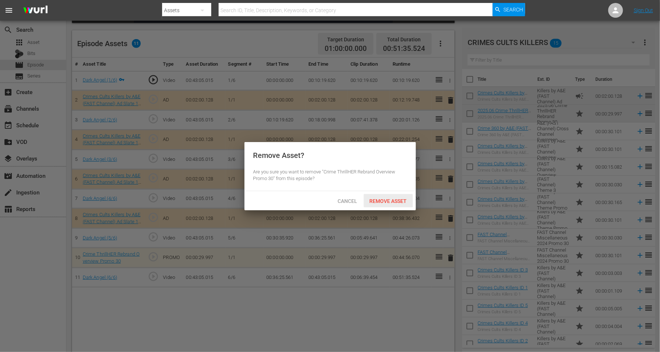
click at [379, 201] on span "Remove Asset" at bounding box center [388, 201] width 49 height 6
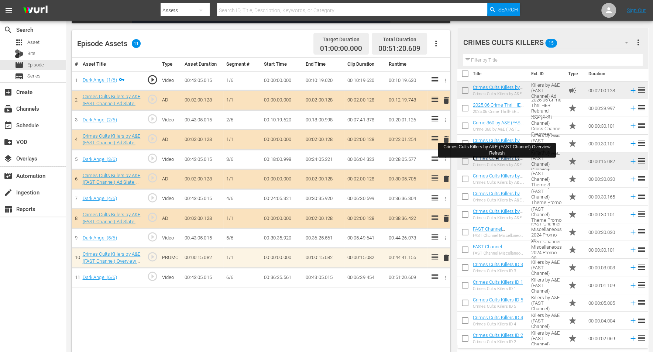
scroll to position [7, 0]
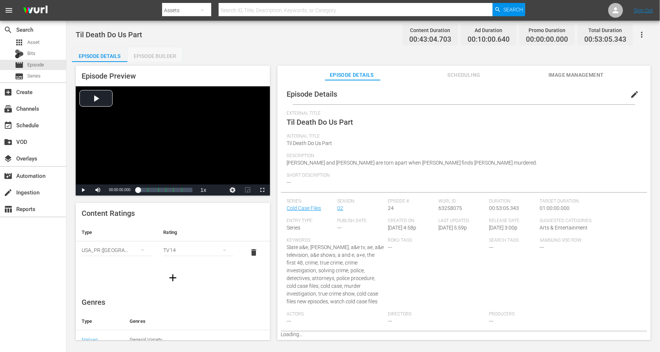
click at [150, 59] on div "Episode Builder" at bounding box center [154, 56] width 55 height 18
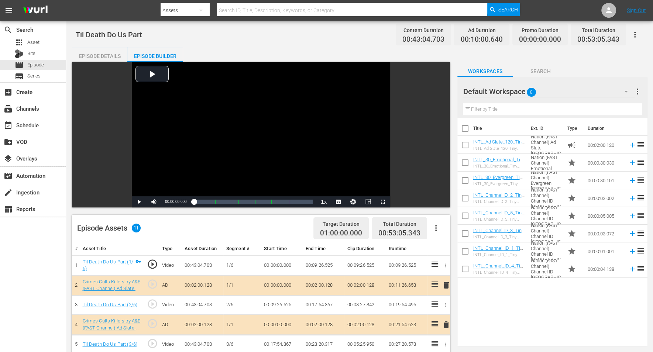
click at [528, 88] on icon "button" at bounding box center [626, 91] width 9 height 9
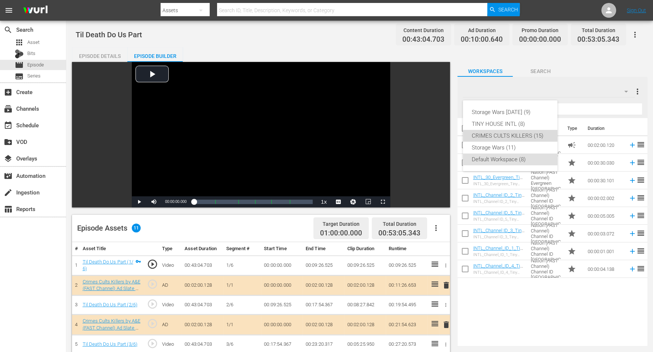
click at [480, 137] on div "CRIMES CULTS KILLERS (15)" at bounding box center [510, 136] width 77 height 12
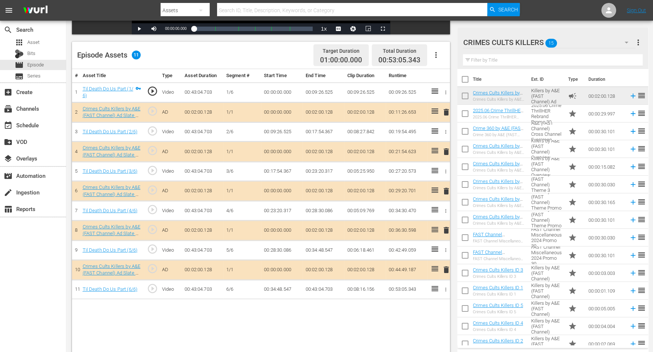
scroll to position [185, 0]
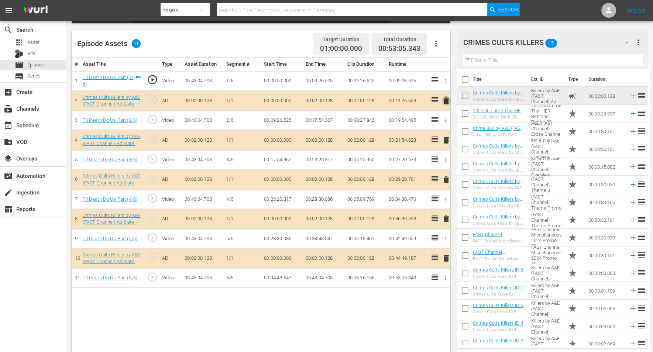
click at [446, 100] on span "delete" at bounding box center [446, 100] width 9 height 9
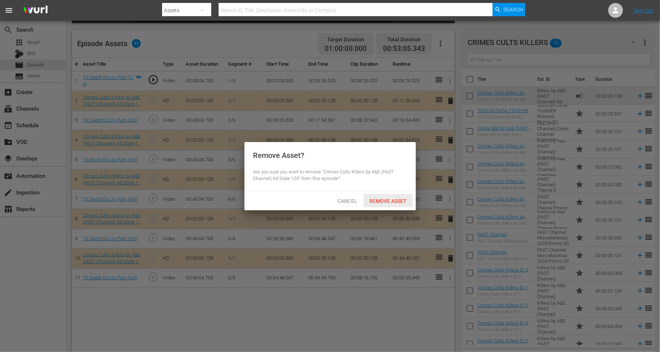
click at [383, 201] on span "Remove Asset" at bounding box center [388, 201] width 49 height 6
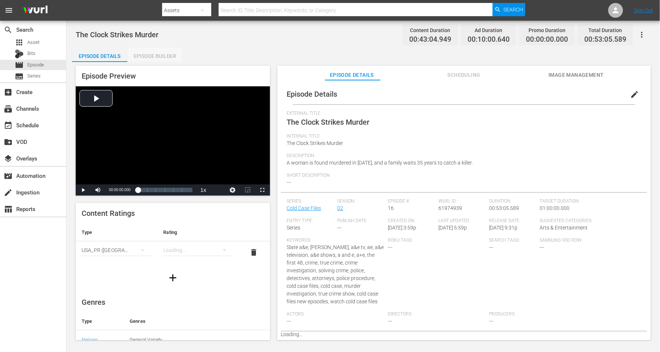
click at [165, 54] on div "Episode Builder" at bounding box center [154, 56] width 55 height 18
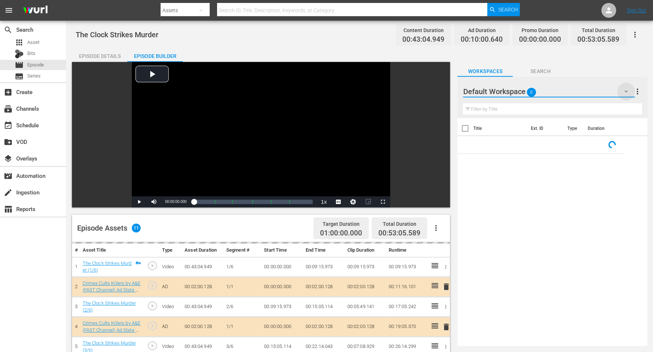
click at [528, 92] on icon "button" at bounding box center [626, 91] width 9 height 9
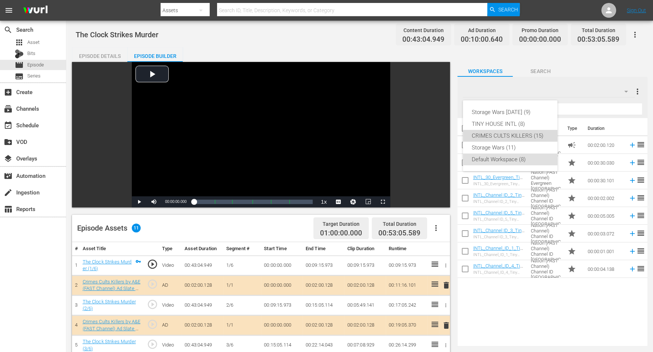
click at [513, 131] on div "CRIMES CULTS KILLERS (15)" at bounding box center [510, 136] width 77 height 12
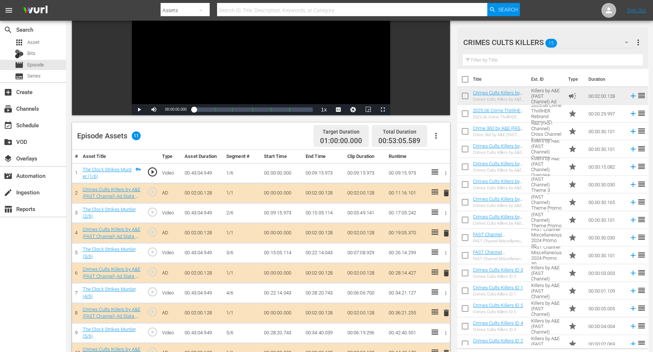
scroll to position [185, 0]
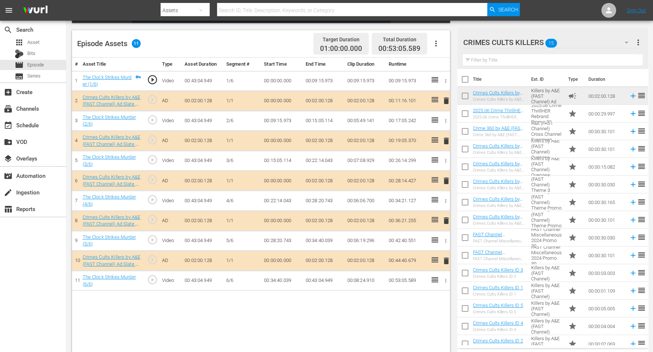
click at [448, 139] on span "delete" at bounding box center [446, 141] width 9 height 9
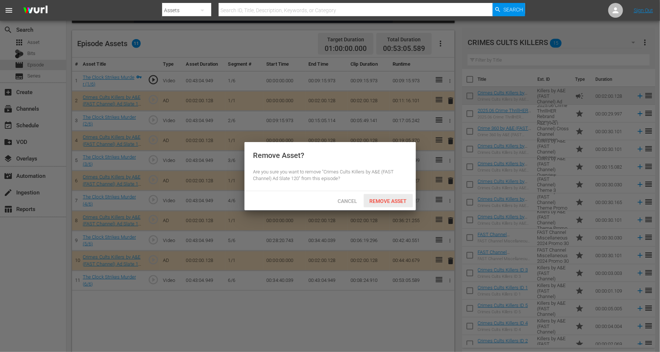
click at [386, 201] on span "Remove Asset" at bounding box center [388, 201] width 49 height 6
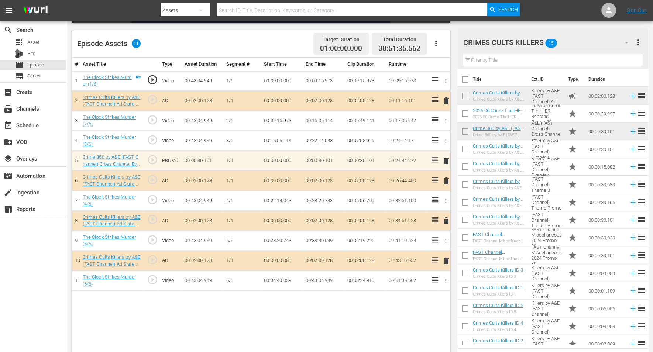
drag, startPoint x: 445, startPoint y: 161, endPoint x: 438, endPoint y: 134, distance: 27.6
click at [438, 134] on tbody "1 The Clock Strikes Murder (1/6) play_circle_outline Video 00:43:04.949 [DATE] …" at bounding box center [261, 181] width 378 height 220
